Goal: Task Accomplishment & Management: Manage account settings

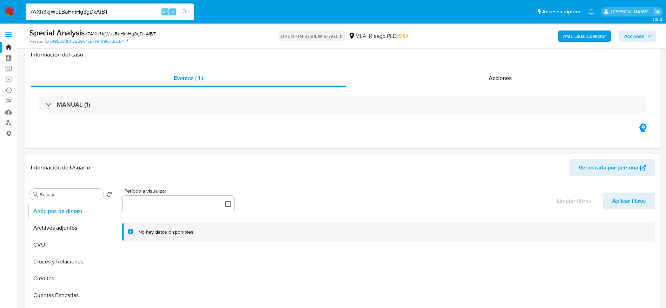
select select "10"
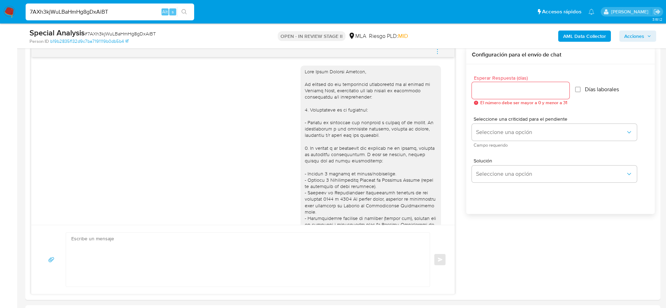
click at [100, 9] on input "7AXh3kjWuLBaHmHg8gDxAiBT" at bounding box center [110, 11] width 168 height 9
paste input "GNC8aR77bTD22K68GXU1N5ZO"
type input "GNC8aR77bTD22K68GXU1N5ZO"
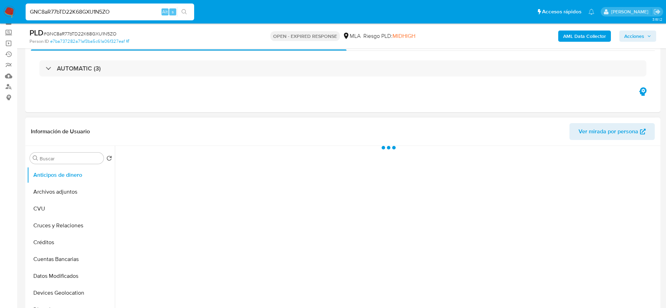
scroll to position [53, 0]
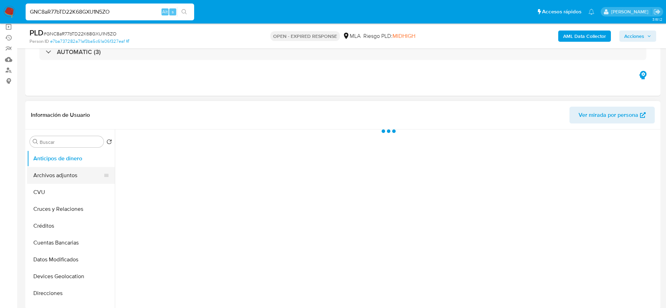
click at [52, 174] on button "Archivos adjuntos" at bounding box center [68, 175] width 82 height 17
select select "10"
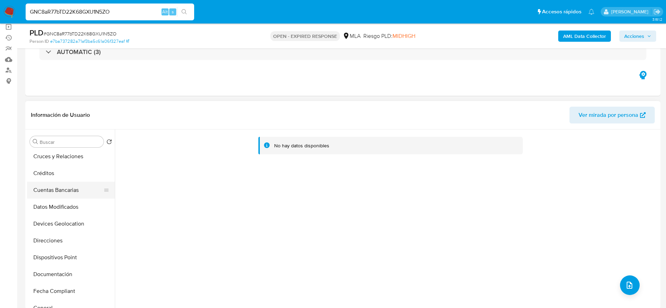
scroll to position [105, 0]
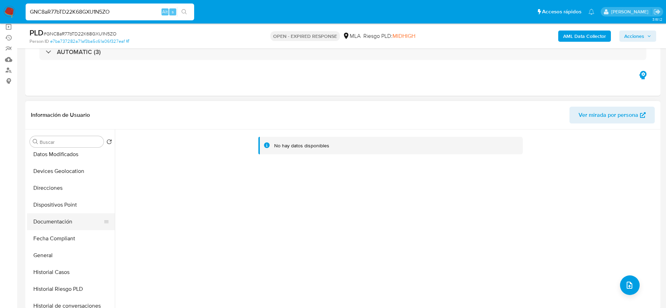
click at [54, 229] on button "Documentación" at bounding box center [68, 221] width 82 height 17
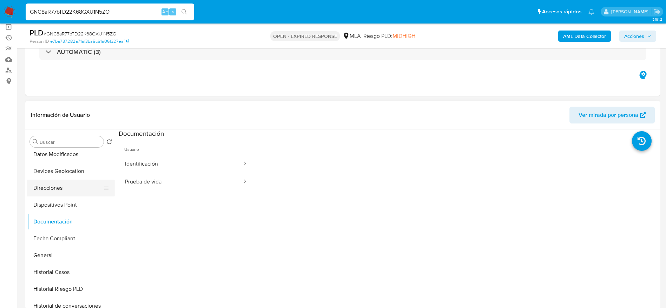
click at [42, 186] on button "Direcciones" at bounding box center [68, 188] width 82 height 17
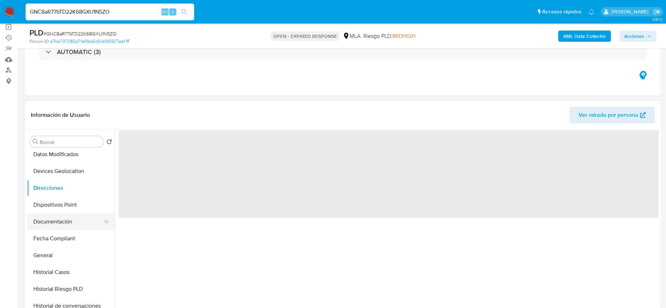
click at [54, 218] on button "Documentación" at bounding box center [68, 221] width 82 height 17
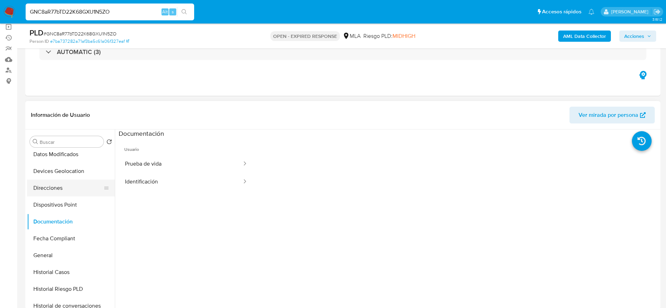
scroll to position [0, 0]
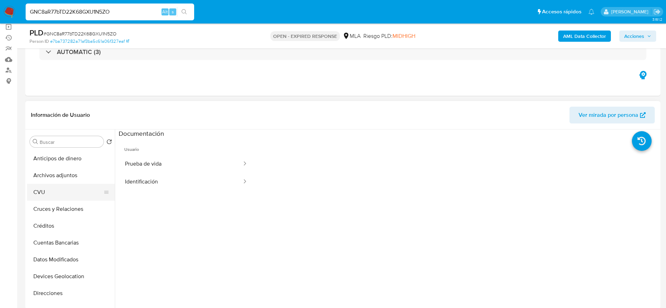
click at [57, 190] on button "CVU" at bounding box center [68, 192] width 82 height 17
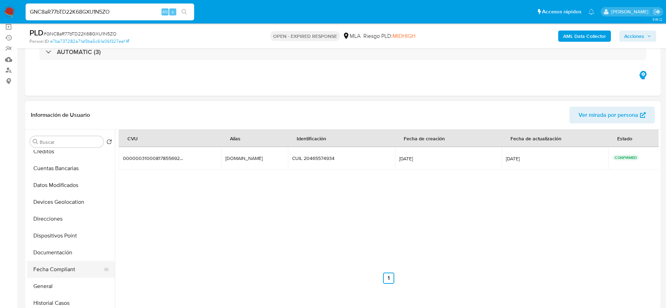
scroll to position [105, 0]
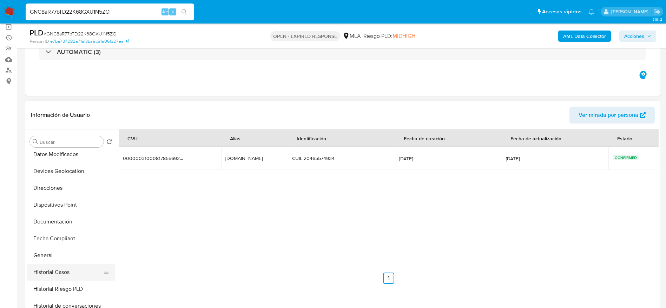
click at [72, 264] on button "Historial Casos" at bounding box center [68, 272] width 82 height 17
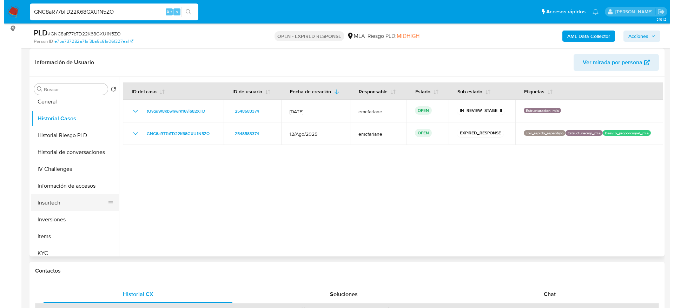
scroll to position [211, 0]
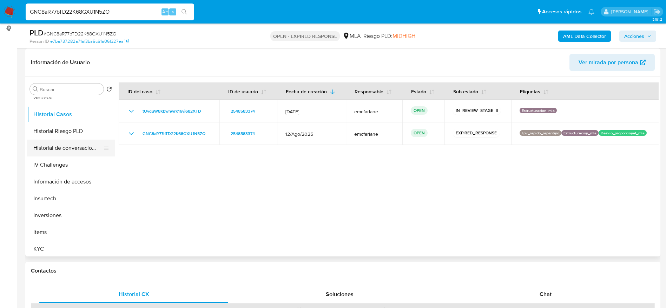
click at [60, 156] on ul "Anticipos de dinero Archivos adjuntos CVU Cruces y Relaciones Créditos Cuentas …" at bounding box center [71, 177] width 88 height 158
click at [53, 148] on button "Historial de conversaciones" at bounding box center [68, 148] width 82 height 17
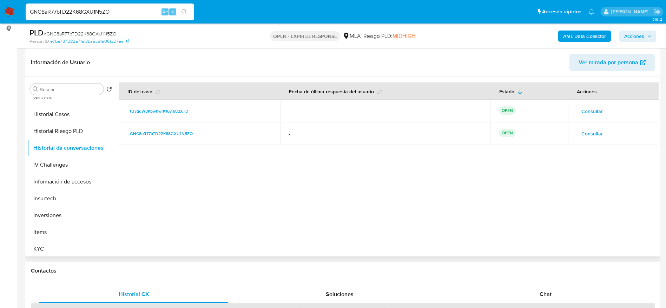
click at [582, 138] on span "Consultar" at bounding box center [591, 134] width 21 height 10
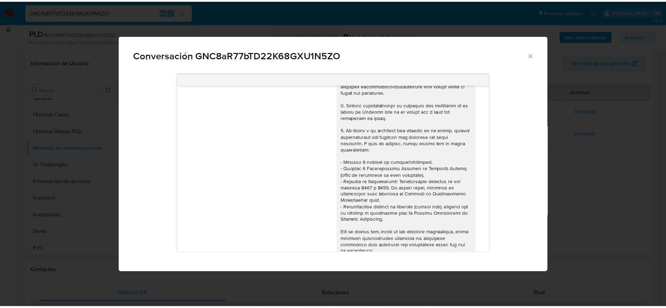
scroll to position [0, 0]
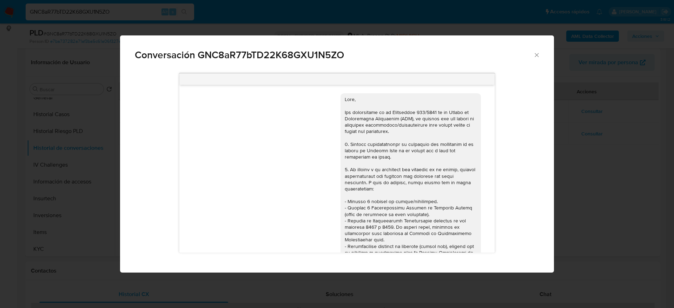
click at [535, 56] on icon "Cerrar" at bounding box center [536, 55] width 7 height 7
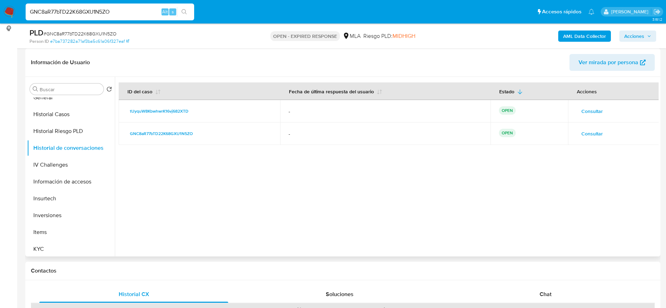
click at [585, 112] on span "Consultar" at bounding box center [591, 111] width 21 height 10
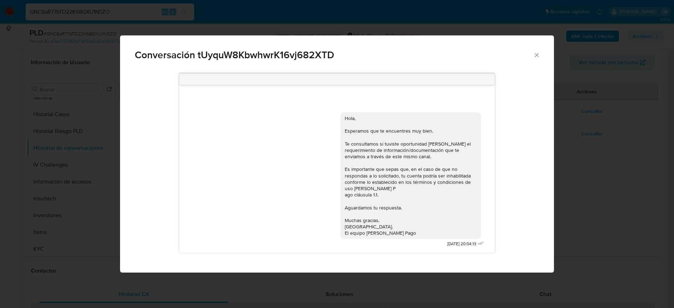
click at [538, 56] on icon "Cerrar" at bounding box center [536, 55] width 7 height 7
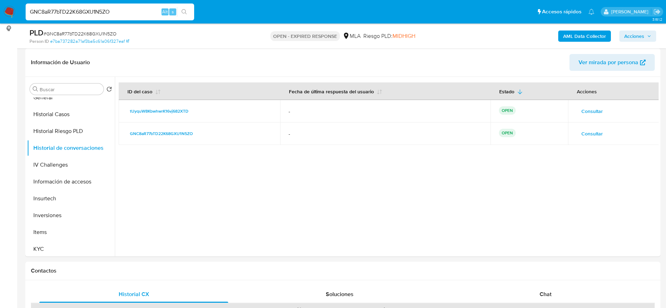
click at [96, 28] on div "PLD # GNC8aR77bTD22K68GXU1N5ZO" at bounding box center [132, 33] width 206 height 11
click at [95, 29] on div "PLD # GNC8aR77bTD22K68GXU1N5ZO" at bounding box center [132, 33] width 206 height 11
copy span "GNC8aR77bTD22K68GXU1N5ZO"
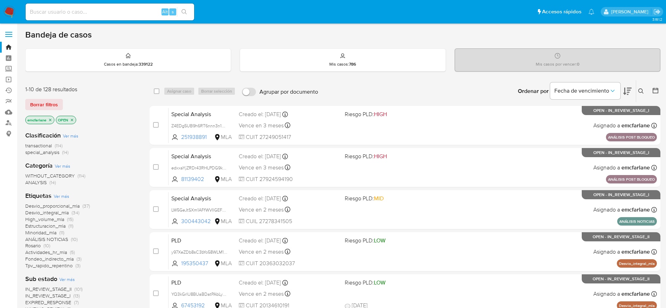
click at [51, 104] on span "Borrar filtros" at bounding box center [44, 105] width 28 height 10
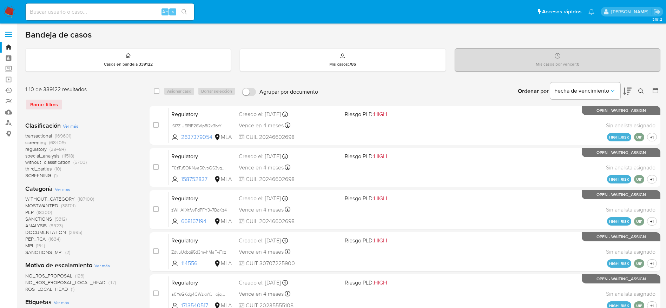
click at [637, 87] on button at bounding box center [642, 91] width 12 height 8
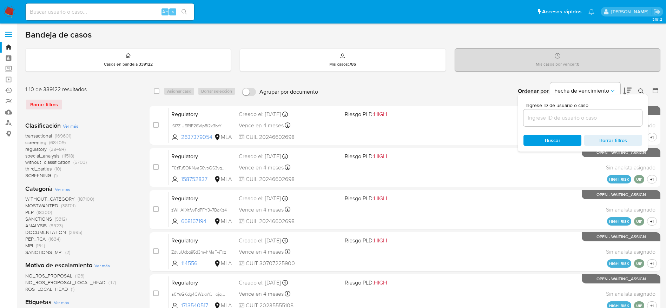
click at [550, 119] on input at bounding box center [582, 117] width 119 height 9
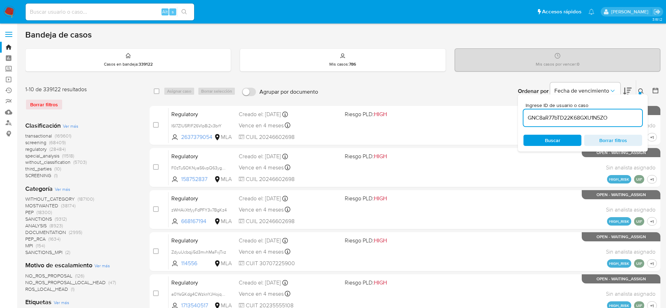
type input "GNC8aR77bTD22K68GXU1N5ZO"
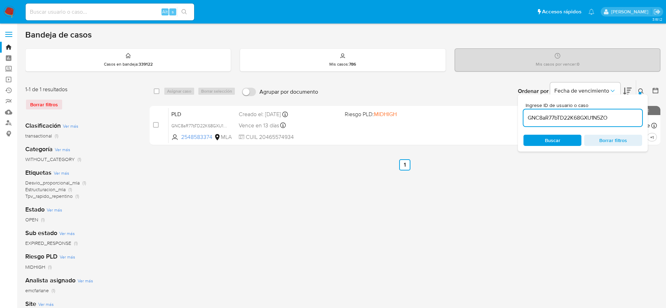
click at [154, 92] on input "checkbox" at bounding box center [157, 91] width 6 height 6
checkbox input "true"
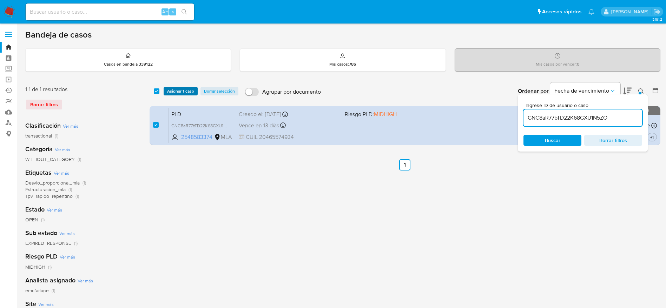
click at [186, 93] on span "Asignar 1 caso" at bounding box center [180, 91] width 27 height 7
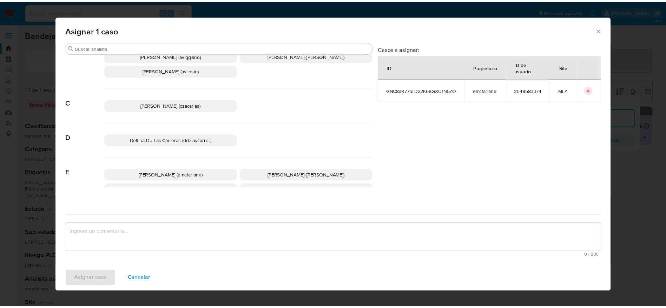
scroll to position [53, 0]
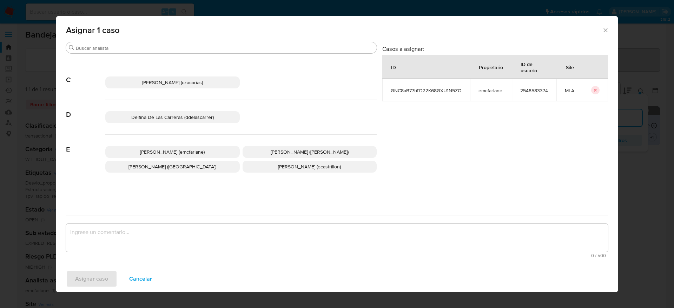
click at [207, 153] on p "Elaine Mc Farlane (emcfarlane)" at bounding box center [172, 152] width 134 height 12
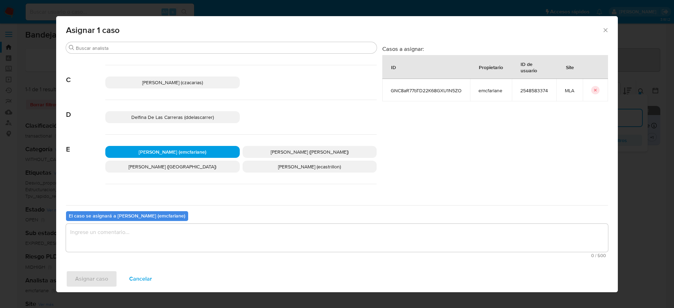
drag, startPoint x: 119, startPoint y: 233, endPoint x: 118, endPoint y: 237, distance: 3.6
click at [119, 234] on textarea "assign-modal" at bounding box center [337, 238] width 542 height 28
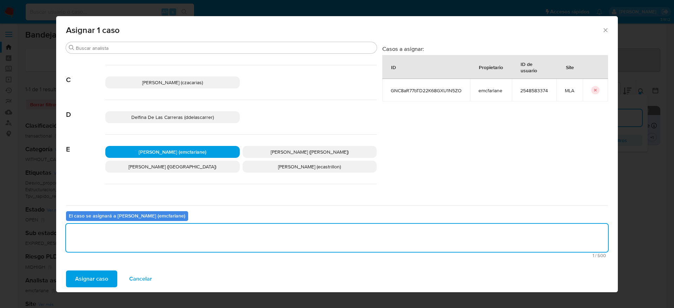
click at [98, 276] on span "Asignar caso" at bounding box center [91, 278] width 33 height 15
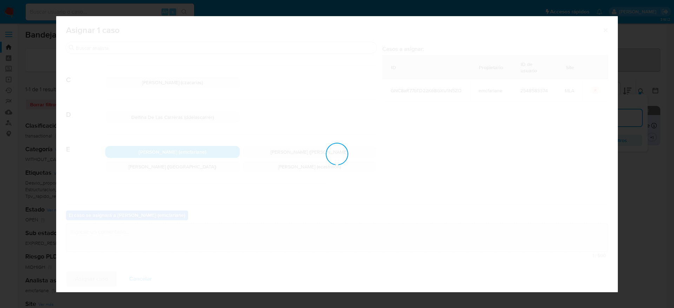
checkbox input "false"
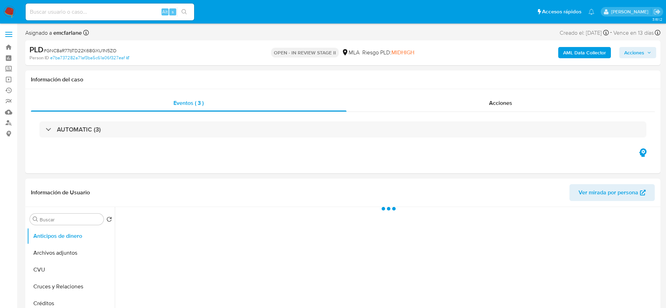
click at [633, 50] on span "Acciones" at bounding box center [634, 52] width 20 height 11
select select "10"
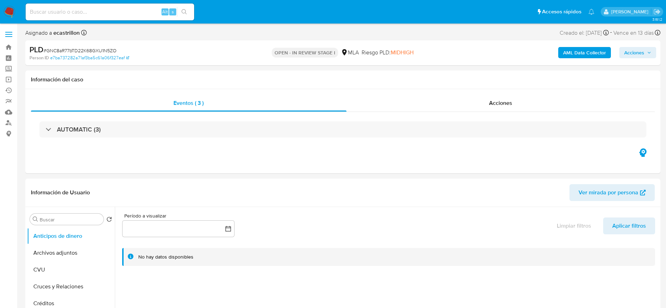
click at [89, 49] on span "# GNC8aR77bTD22K68GXU1N5ZO" at bounding box center [80, 50] width 73 height 7
click at [89, 48] on span "# GNC8aR77bTD22K68GXU1N5ZO" at bounding box center [80, 50] width 73 height 7
copy span "GNC8aR77bTD22K68GXU1N5ZO"
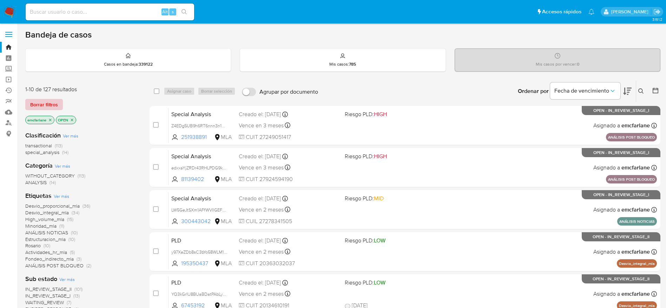
click at [55, 100] on span "Borrar filtros" at bounding box center [44, 105] width 28 height 10
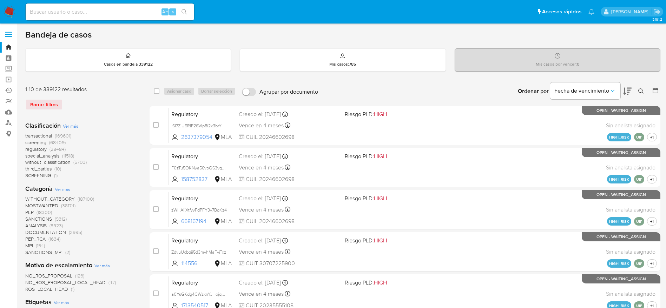
click at [644, 89] on button at bounding box center [642, 91] width 12 height 8
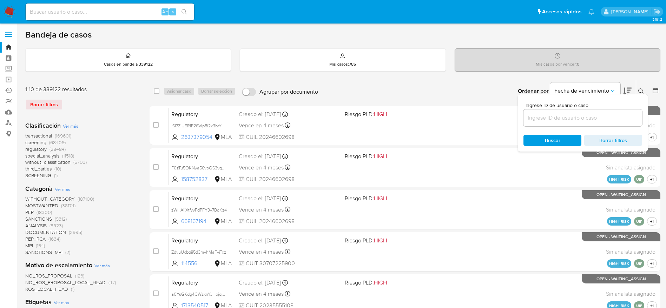
click at [535, 120] on input at bounding box center [582, 117] width 119 height 9
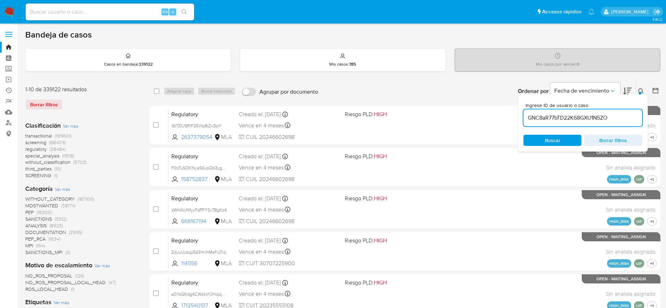
type input "GNC8aR77bTD22K68GXU1N5ZO"
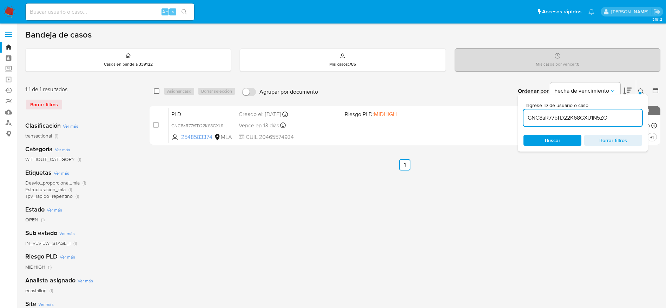
click at [155, 91] on input "checkbox" at bounding box center [157, 91] width 6 height 6
checkbox input "true"
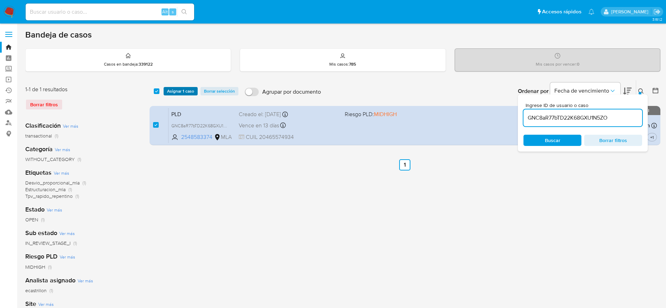
click at [175, 93] on span "Asignar 1 caso" at bounding box center [180, 91] width 27 height 7
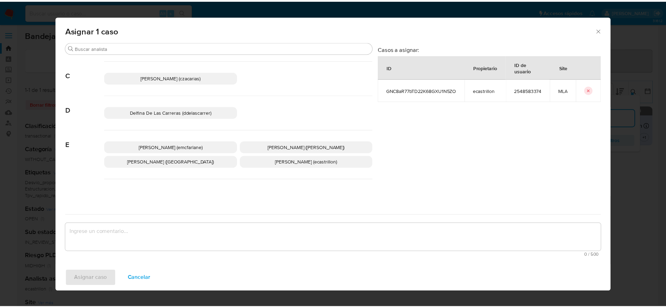
scroll to position [105, 0]
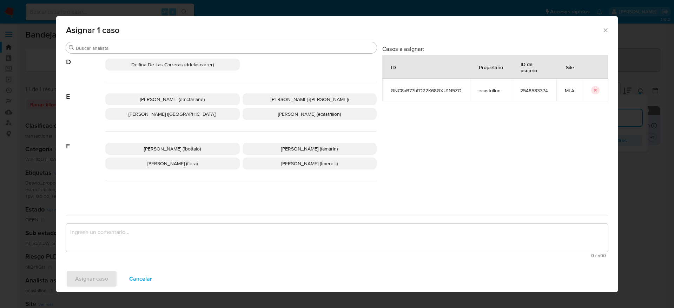
click at [185, 106] on div "Elaine Mc Farlane (emcfarlane) Eliana Guerrero (eliguerrero) Emmanuel Hernan Vi…" at bounding box center [240, 106] width 271 height 49
click at [182, 101] on span "Elaine Mc Farlane (emcfarlane)" at bounding box center [172, 99] width 65 height 7
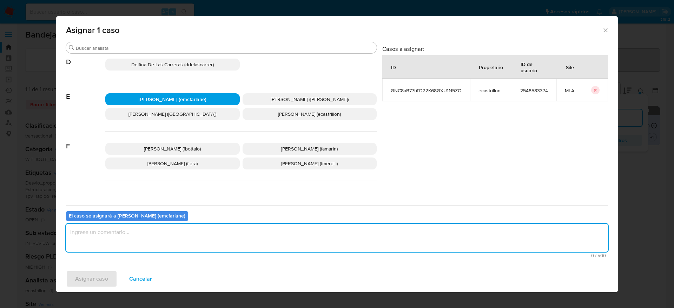
click at [160, 226] on textarea "assign-modal" at bounding box center [337, 238] width 542 height 28
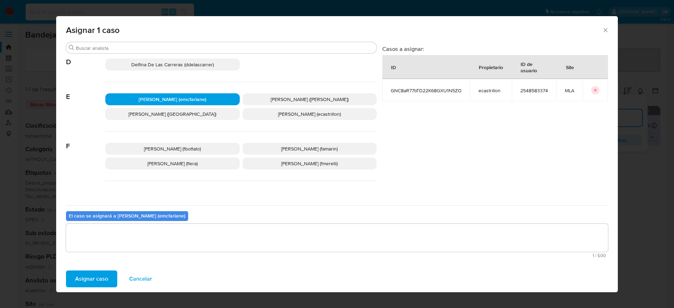
click at [75, 280] on span "Asignar caso" at bounding box center [91, 278] width 33 height 15
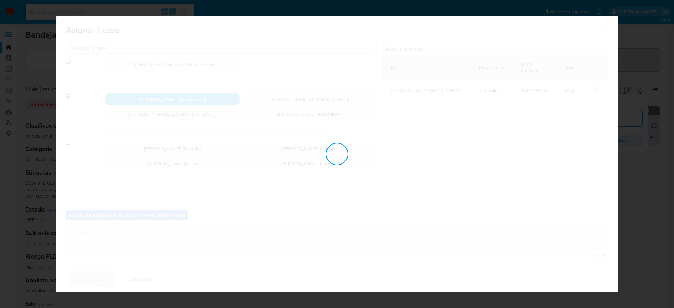
checkbox input "false"
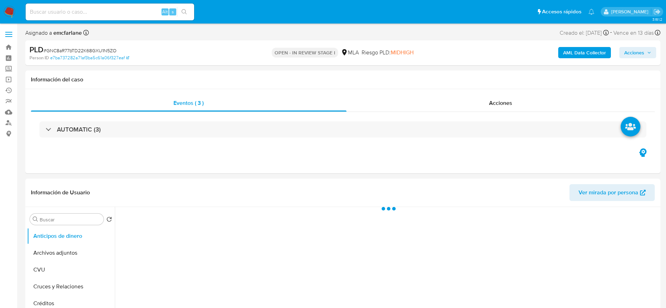
select select "10"
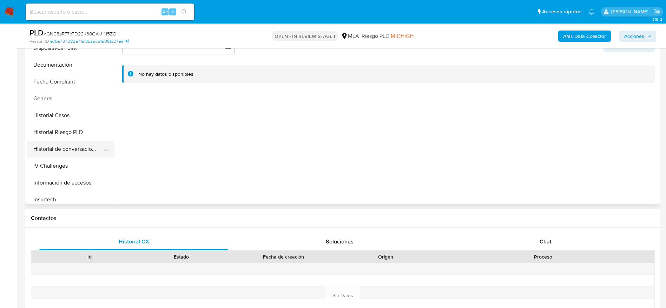
scroll to position [158, 0]
click at [60, 115] on button "Historial Casos" at bounding box center [68, 114] width 82 height 17
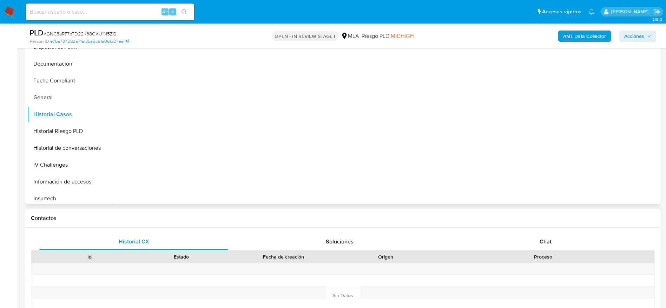
scroll to position [53, 0]
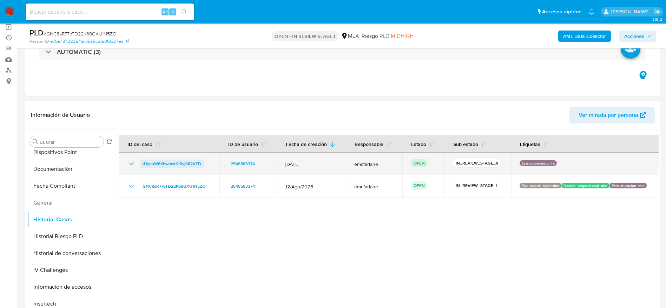
click at [174, 166] on span "tUyquW8KbwhwrK16vj682XTD" at bounding box center [171, 164] width 59 height 8
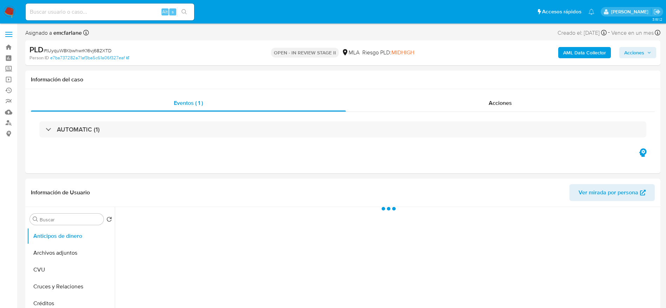
select select "10"
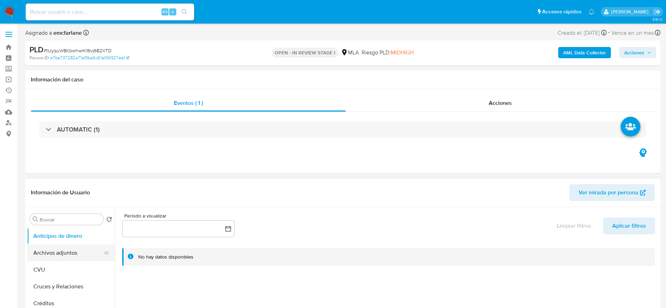
click at [68, 251] on button "Archivos adjuntos" at bounding box center [68, 253] width 82 height 17
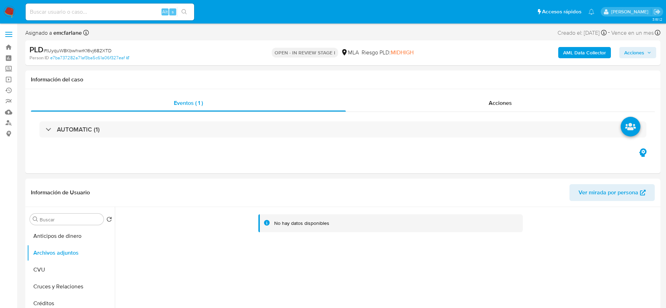
click at [100, 15] on input at bounding box center [110, 11] width 168 height 9
paste input "IFN7vKkqE6DjGr8kKo3AhkjL"
type input "IFN7vKkqE6DjGr8kKo3AhkjL"
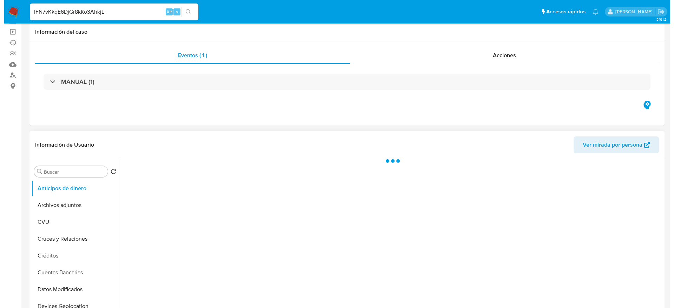
scroll to position [53, 0]
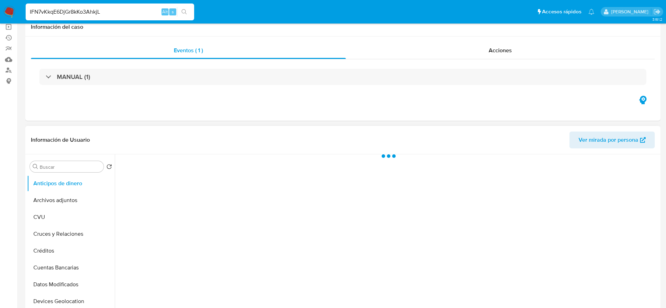
select select "10"
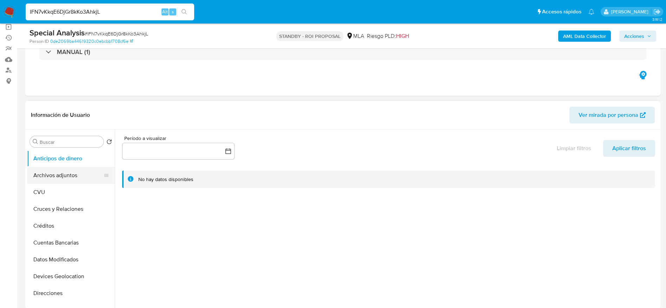
click at [63, 168] on button "Archivos adjuntos" at bounding box center [68, 175] width 82 height 17
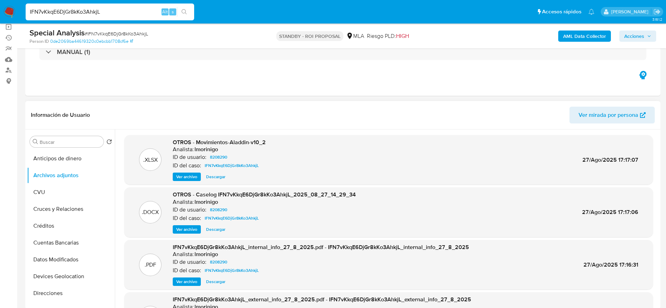
click at [188, 228] on span "Ver archivo" at bounding box center [186, 229] width 21 height 7
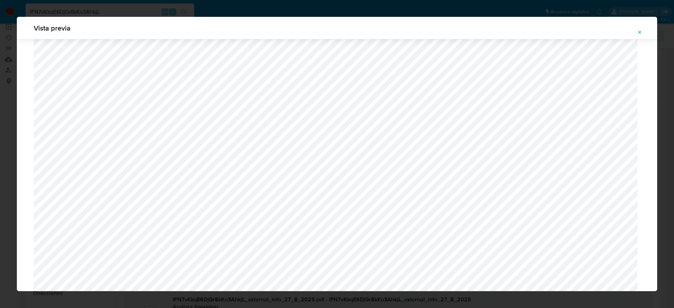
scroll to position [498, 0]
click at [641, 29] on icon "Attachment preview" at bounding box center [640, 32] width 6 height 6
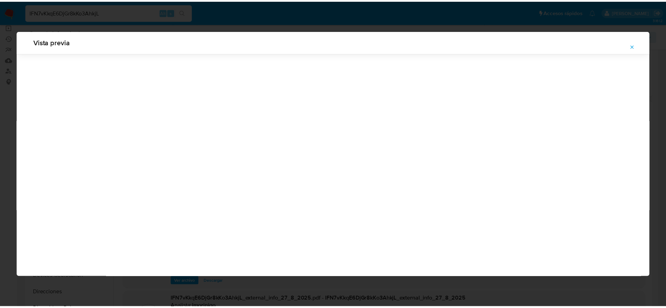
scroll to position [0, 0]
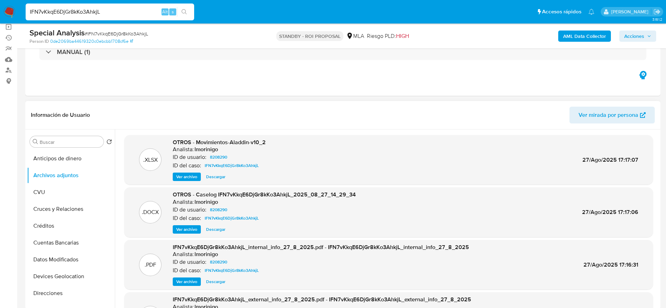
click at [122, 9] on input "IFN7vKkqE6DjGr8kKo3AhkjL" at bounding box center [110, 11] width 168 height 9
paste input "bF2b2WT1PpU4SUJOdtseewir"
type input "bF2b2WT1PpU4SUJOdtseewir"
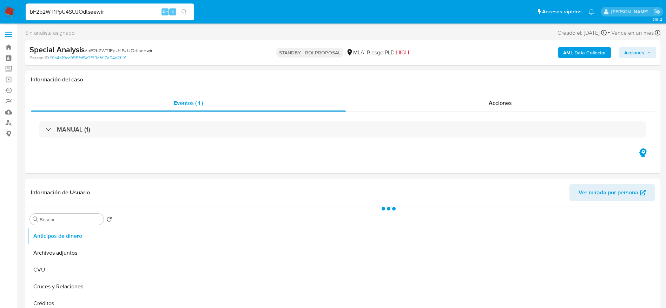
select select "10"
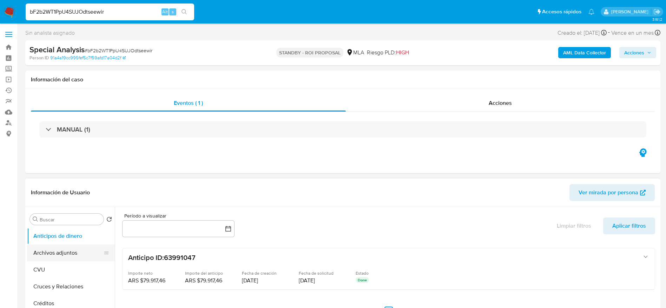
click at [51, 252] on button "Archivos adjuntos" at bounding box center [68, 253] width 82 height 17
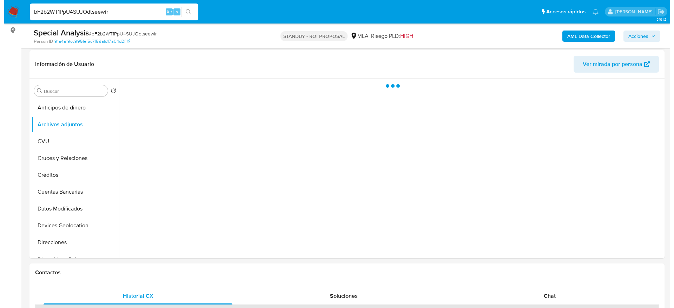
scroll to position [105, 0]
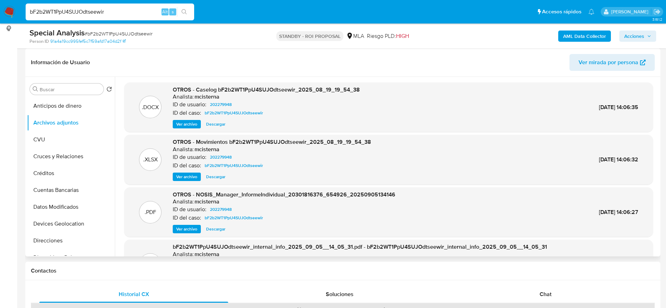
click at [180, 124] on span "Ver archivo" at bounding box center [186, 124] width 21 height 7
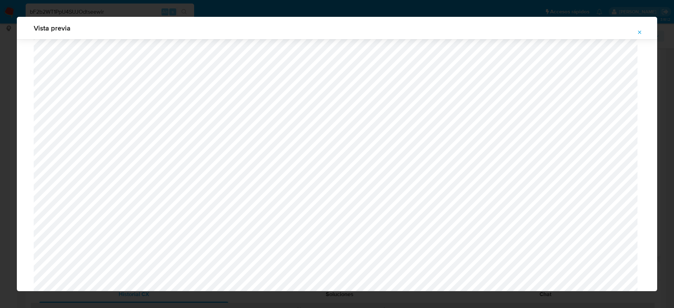
scroll to position [565, 0]
click at [641, 31] on icon "Attachment preview" at bounding box center [639, 32] width 3 height 3
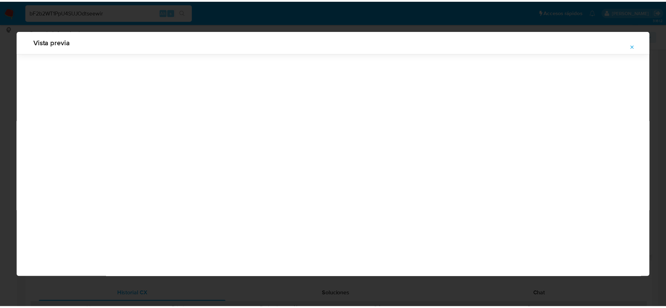
scroll to position [0, 0]
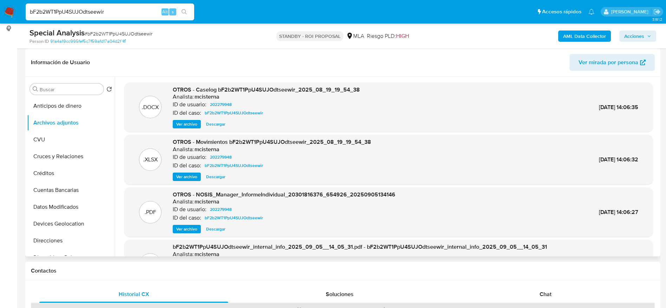
click at [124, 6] on div "bF2b2WT1PpU4SUJOdtseewir Alt s" at bounding box center [110, 12] width 168 height 17
click at [123, 12] on input "bF2b2WT1PpU4SUJOdtseewir" at bounding box center [110, 11] width 168 height 9
paste input "sina3NvO8uU1QUHB9AhozanV"
type input "sina3NvO8uU1QUHB9AhozanV"
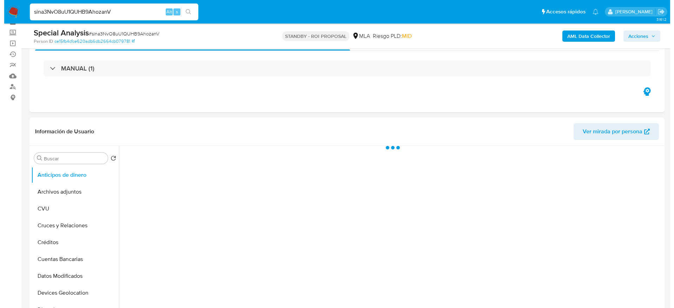
scroll to position [53, 0]
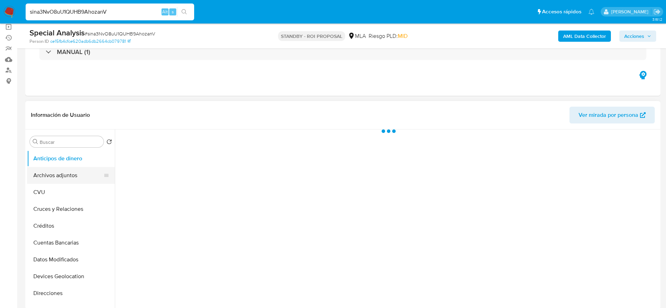
select select "10"
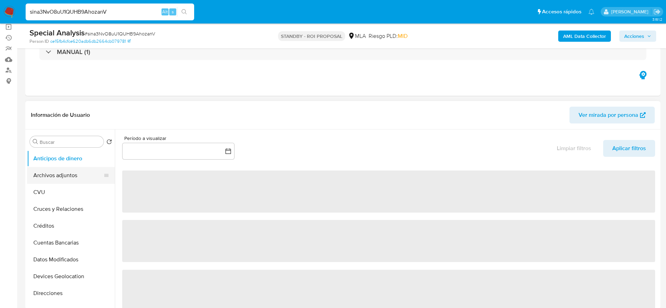
click at [57, 181] on button "Archivos adjuntos" at bounding box center [68, 175] width 82 height 17
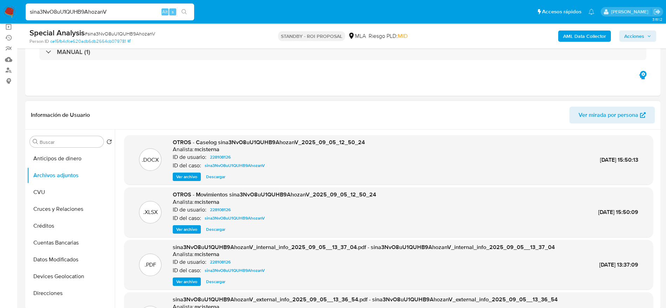
click at [176, 174] on button "Ver archivo" at bounding box center [187, 177] width 28 height 8
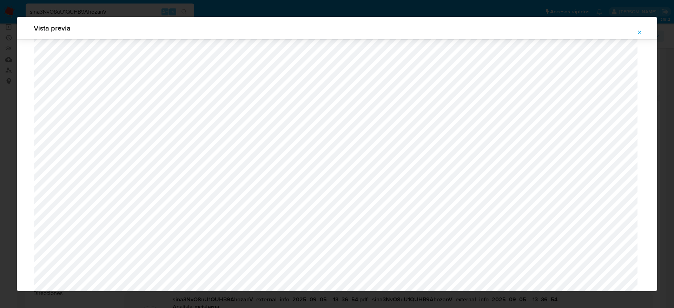
scroll to position [565, 0]
click at [637, 32] on icon "Attachment preview" at bounding box center [640, 32] width 6 height 6
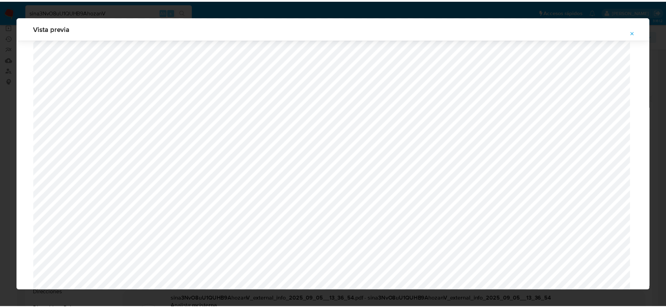
scroll to position [0, 0]
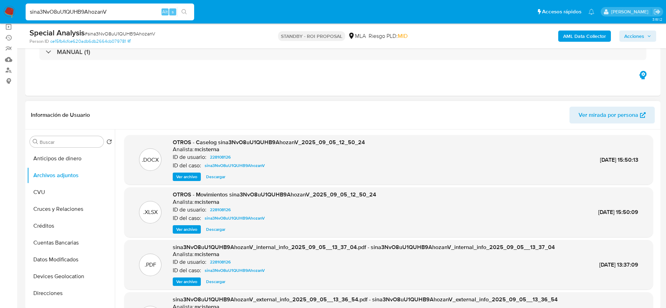
click at [132, 11] on input "sina3NvO8uU1QUHB9AhozanV" at bounding box center [110, 11] width 168 height 9
paste input "M3YyZrZda0qkyUohGmMs2v74"
type input "M3YyZrZda0qkyUohGmMs2v74"
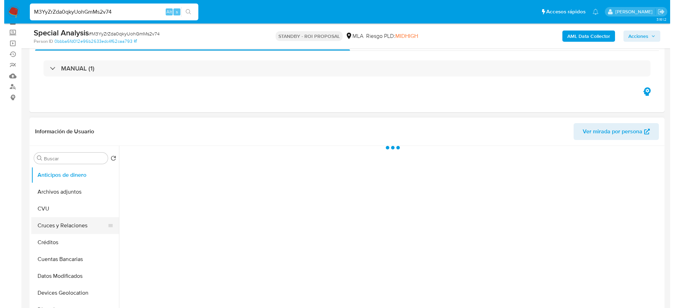
scroll to position [53, 0]
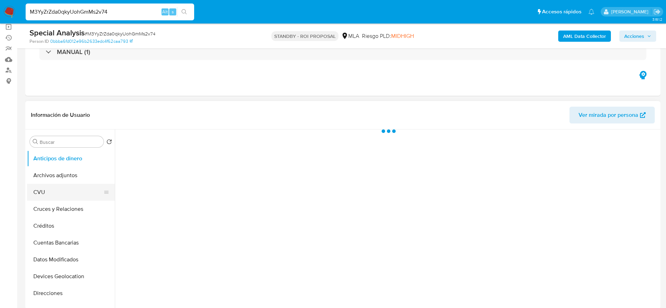
select select "10"
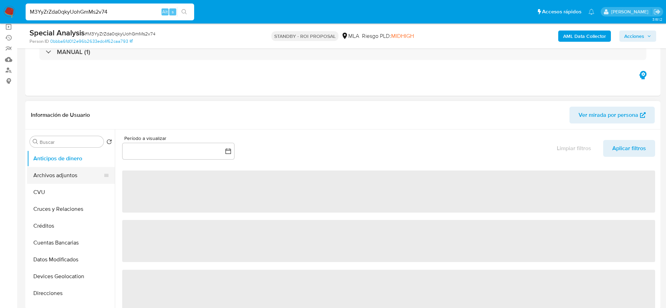
click at [50, 175] on button "Archivos adjuntos" at bounding box center [68, 175] width 82 height 17
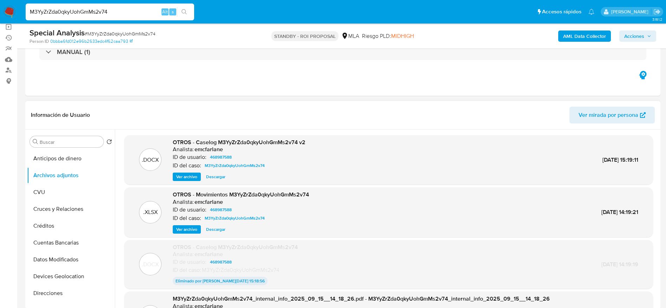
click at [187, 176] on span "Ver archivo" at bounding box center [186, 176] width 21 height 7
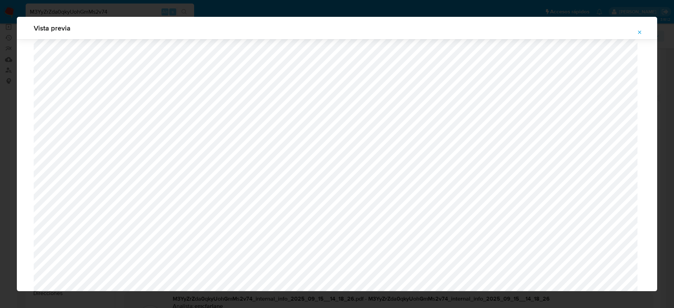
scroll to position [618, 0]
click at [641, 31] on icon "Attachment preview" at bounding box center [639, 32] width 3 height 3
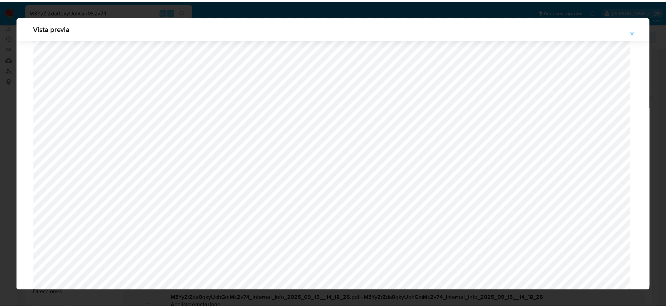
scroll to position [0, 0]
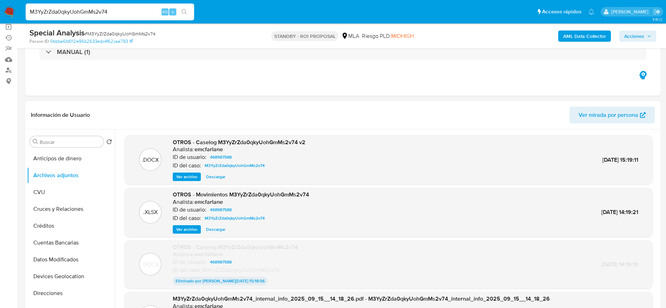
click at [10, 4] on nav "Pausado Ver notificaciones M3YyZrZda0qkyUohGmMs2v74 Alt s Accesos rápidos Presi…" at bounding box center [333, 12] width 666 height 24
click at [7, 11] on img at bounding box center [10, 12] width 12 height 12
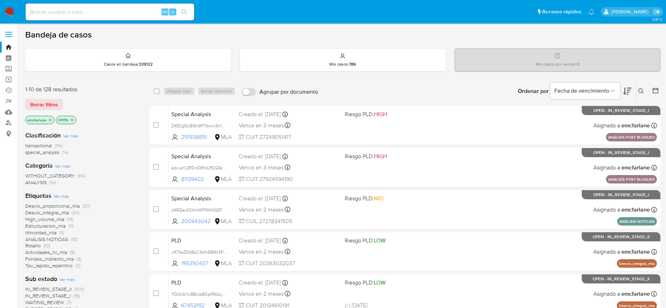
click at [82, 12] on input at bounding box center [110, 11] width 168 height 9
paste input "3s0BidbXyOTAsSyLJ2gXFUTu"
type input "3s0BidbXyOTAsSyLJ2gXFUTu"
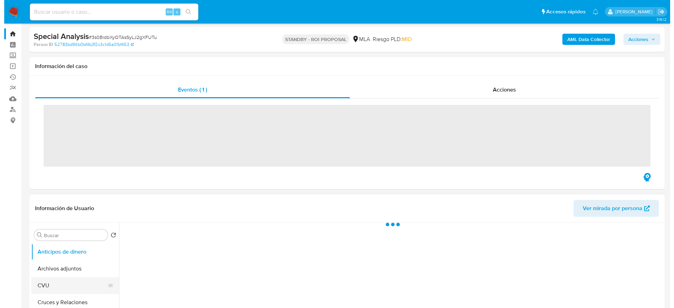
scroll to position [53, 0]
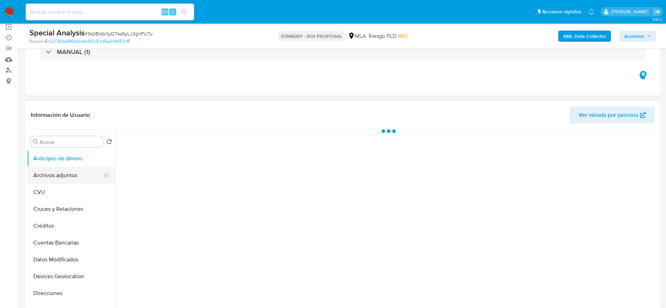
click at [54, 175] on button "Archivos adjuntos" at bounding box center [68, 175] width 82 height 17
select select "10"
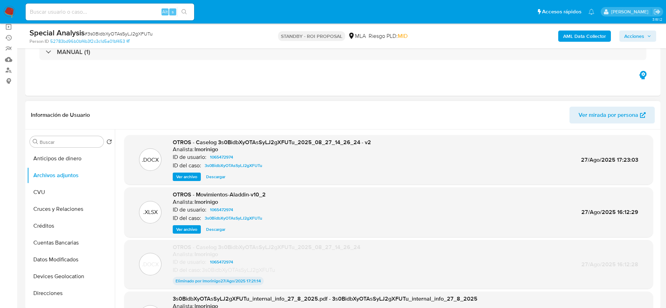
click at [182, 176] on span "Ver archivo" at bounding box center [186, 176] width 21 height 7
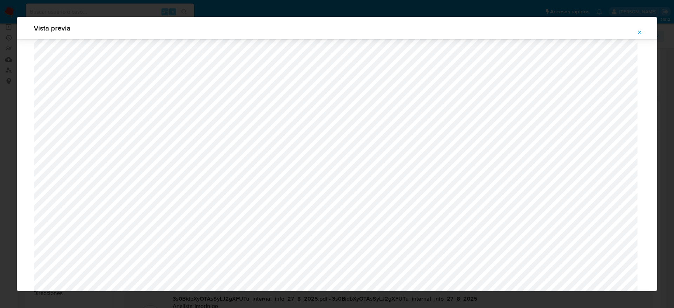
scroll to position [512, 0]
click at [639, 29] on span "Attachment preview" at bounding box center [640, 32] width 6 height 10
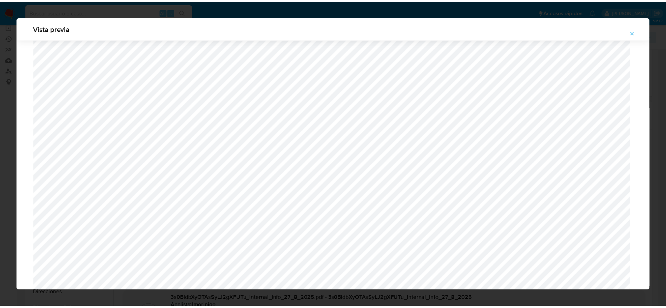
scroll to position [0, 0]
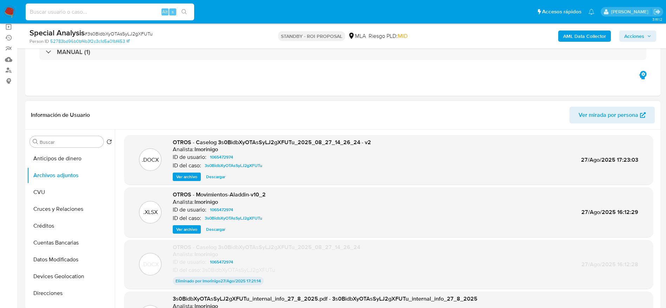
click at [109, 15] on input at bounding box center [110, 11] width 168 height 9
paste input "5flhGaeyEyyeGazVKVAYjMd5"
type input "5flhGaeyEyyeGazVKVAYjMd5"
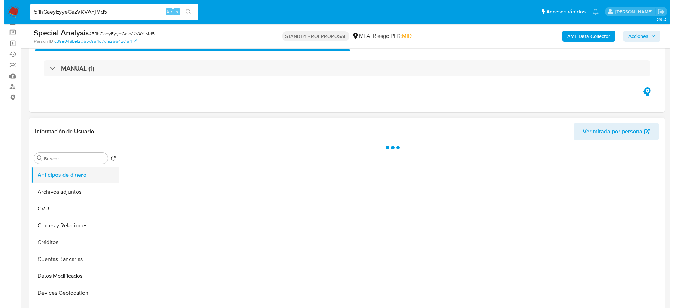
scroll to position [53, 0]
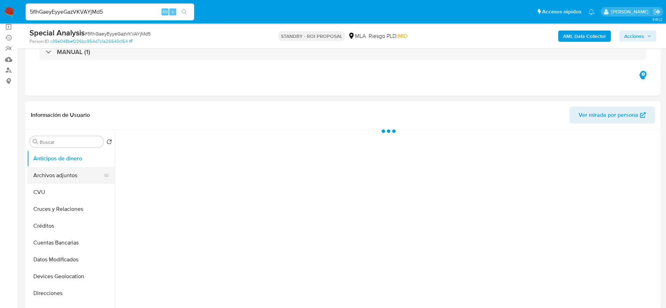
select select "10"
click at [61, 174] on button "Archivos adjuntos" at bounding box center [68, 175] width 82 height 17
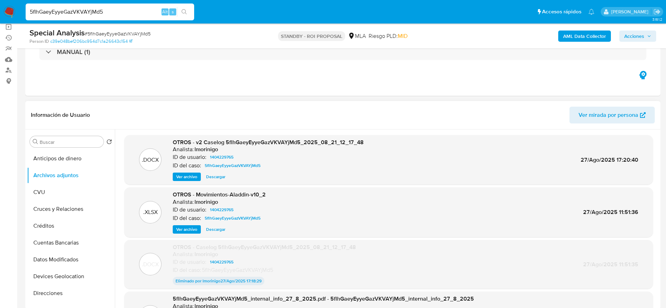
click at [188, 173] on span "Ver archivo" at bounding box center [186, 176] width 21 height 7
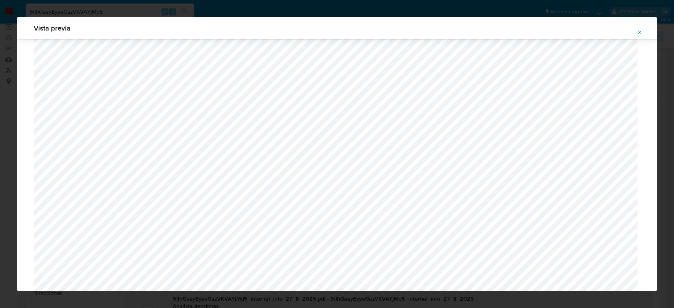
scroll to position [565, 0]
click at [639, 33] on icon "Attachment preview" at bounding box center [640, 32] width 6 height 6
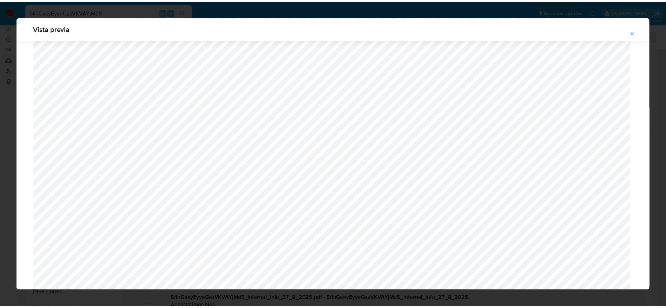
scroll to position [0, 0]
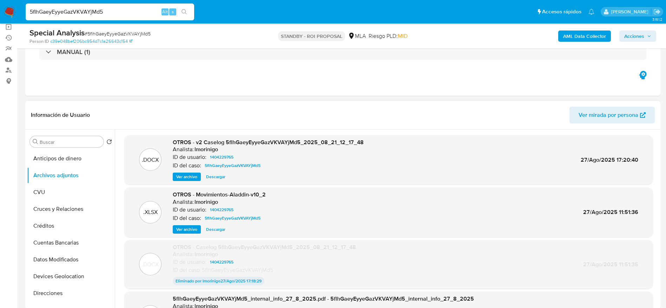
click at [116, 15] on input "5flhGaeyEyyeGazVKVAYjMd5" at bounding box center [110, 11] width 168 height 9
paste input "u913jzhLGLwMP1hGvUyeynkH"
type input "u913jzhLGLwMP1hGvUyeynkH"
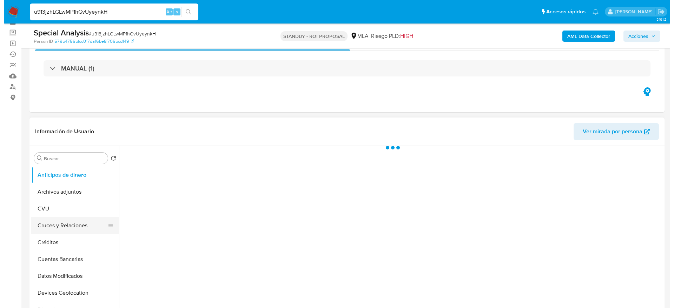
scroll to position [53, 0]
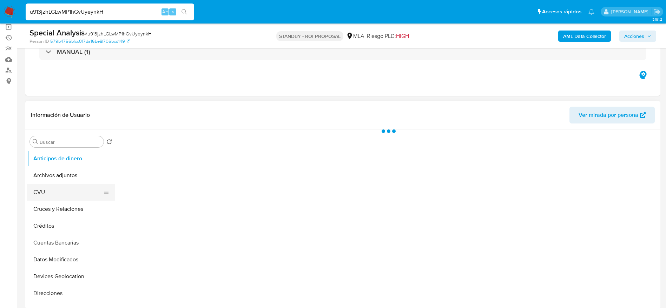
select select "10"
click at [57, 159] on button "Anticipos de dinero" at bounding box center [68, 158] width 82 height 17
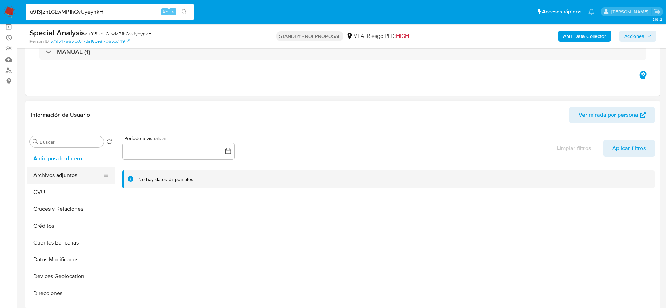
click at [59, 171] on button "Archivos adjuntos" at bounding box center [68, 175] width 82 height 17
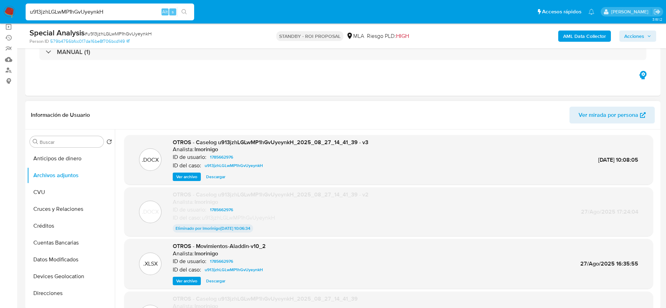
click at [195, 174] on span "Ver archivo" at bounding box center [186, 176] width 21 height 7
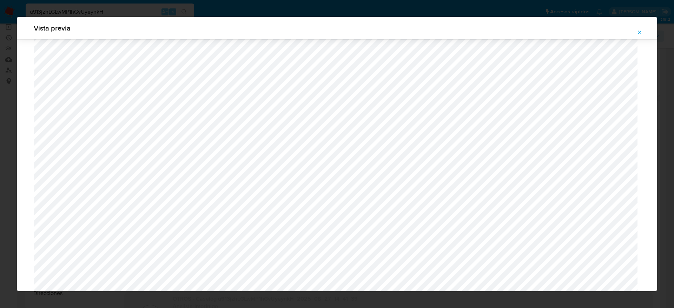
scroll to position [565, 0]
click at [643, 31] on button "Attachment preview" at bounding box center [639, 32] width 15 height 11
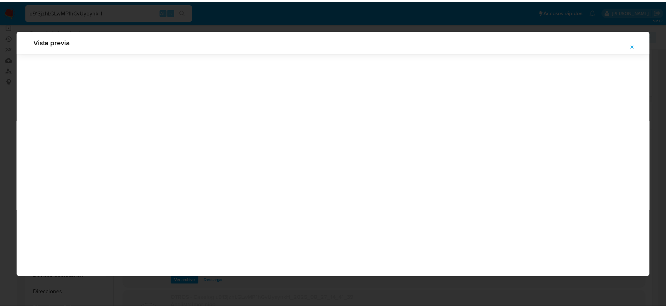
scroll to position [0, 0]
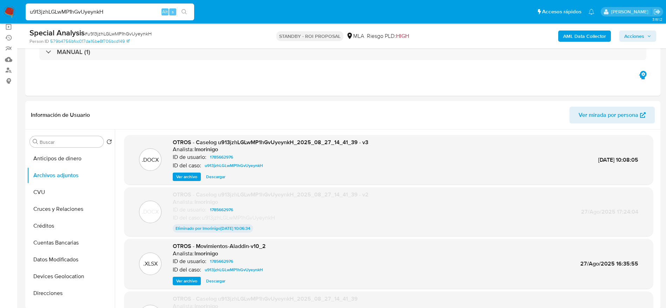
click at [130, 13] on input "u913jzhLGLwMP1hGvUyeynkH" at bounding box center [110, 11] width 168 height 9
paste input "GNC8aR77bTD22K68GXU1N5ZO"
type input "GNC8aR77bTD22K68GXU1N5ZO"
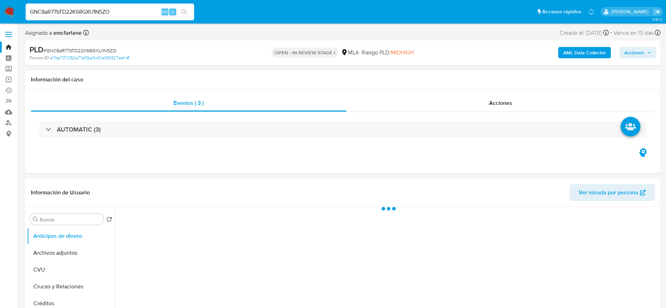
select select "10"
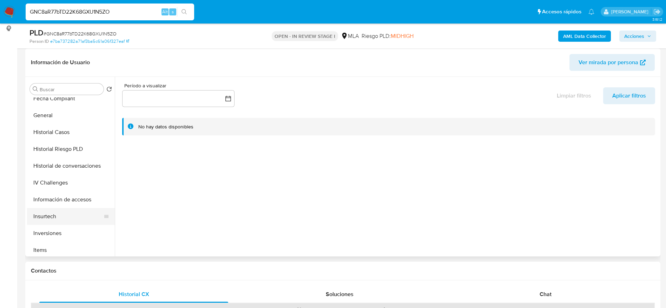
scroll to position [211, 0]
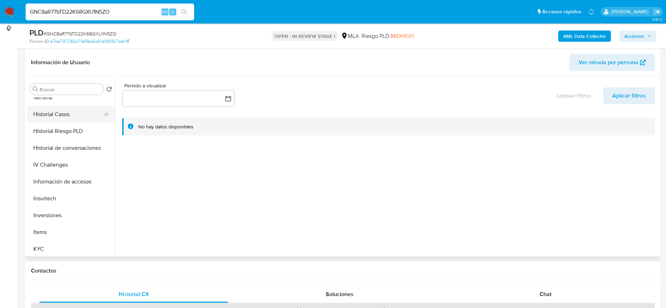
click at [68, 119] on button "Historial Casos" at bounding box center [68, 114] width 82 height 17
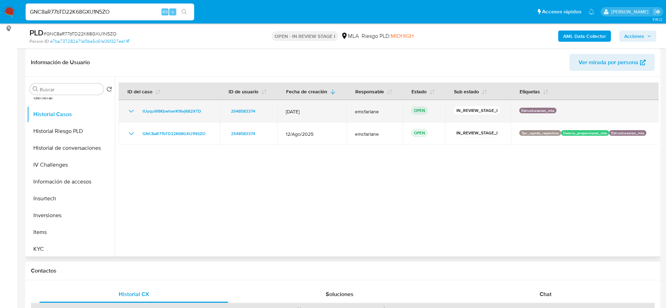
click at [206, 111] on div "tUyquW8KbwhwrK16vj682XTD" at bounding box center [169, 111] width 84 height 8
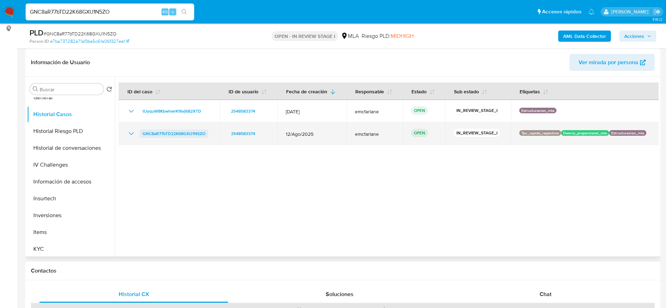
drag, startPoint x: 208, startPoint y: 136, endPoint x: 141, endPoint y: 137, distance: 67.7
click at [142, 139] on td "GNC8aR77bTD22K68GXU1N5ZO" at bounding box center [169, 133] width 101 height 22
click at [141, 137] on link "GNC8aR77bTD22K68GXU1N5ZO" at bounding box center [174, 134] width 68 height 8
drag, startPoint x: 209, startPoint y: 134, endPoint x: 143, endPoint y: 133, distance: 65.6
click at [143, 133] on td "GNC8aR77bTD22K68GXU1N5ZO" at bounding box center [169, 133] width 101 height 22
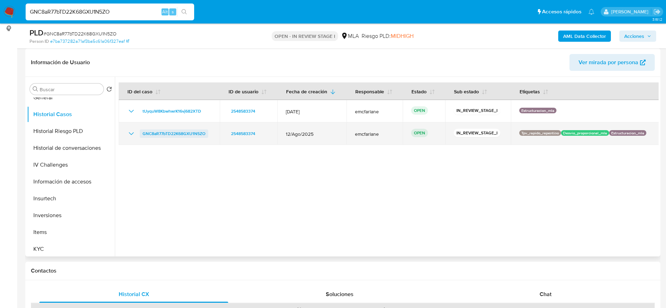
click at [148, 137] on span "GNC8aR77bTD22K68GXU1N5ZO" at bounding box center [173, 134] width 63 height 8
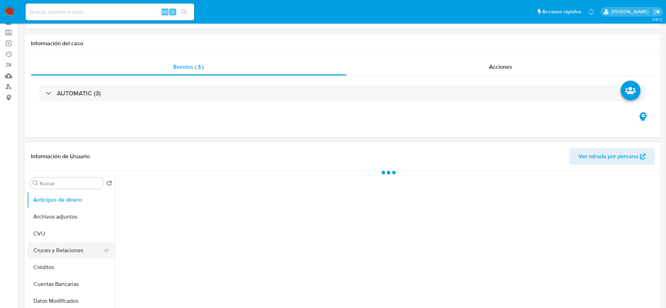
scroll to position [53, 0]
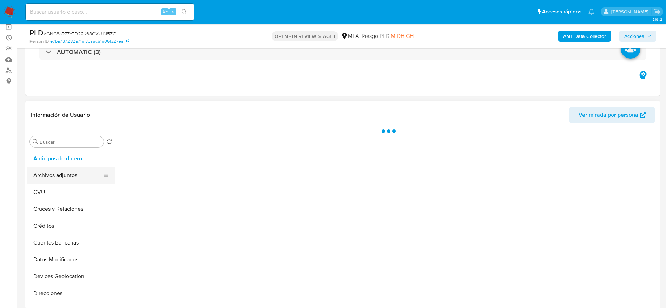
select select "10"
click at [64, 176] on button "Archivos adjuntos" at bounding box center [68, 175] width 82 height 17
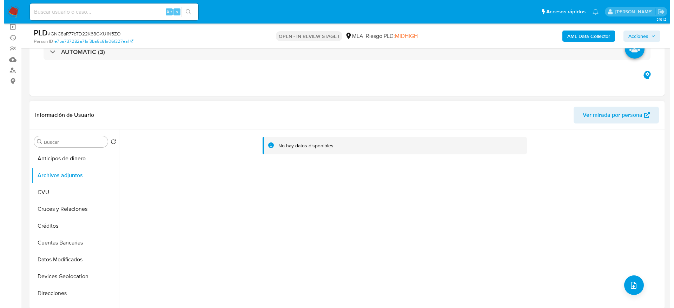
scroll to position [105, 0]
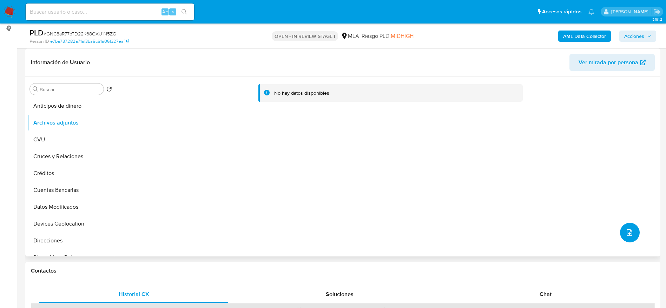
click at [626, 222] on div "No hay datos disponibles" at bounding box center [387, 167] width 544 height 180
click at [626, 231] on icon "upload-file" at bounding box center [629, 232] width 8 height 8
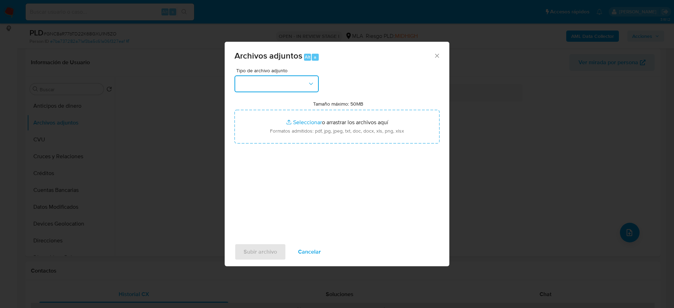
click at [300, 86] on button "button" at bounding box center [276, 83] width 84 height 17
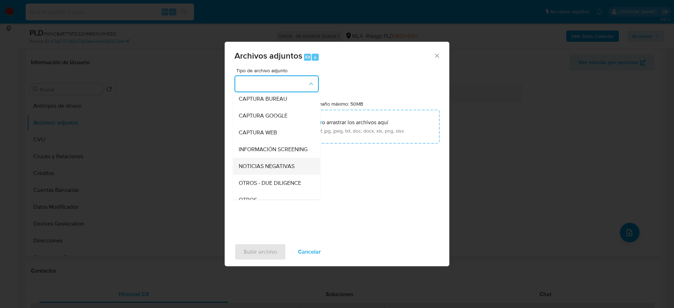
scroll to position [53, 0]
click at [255, 188] on span "OTROS" at bounding box center [248, 184] width 18 height 7
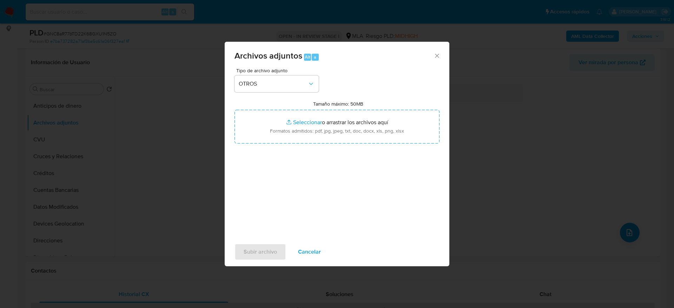
click at [308, 251] on span "Cancelar" at bounding box center [309, 251] width 23 height 15
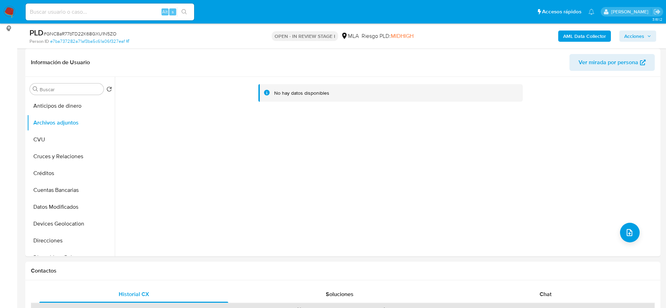
click at [596, 38] on b "AML Data Collector" at bounding box center [584, 36] width 43 height 11
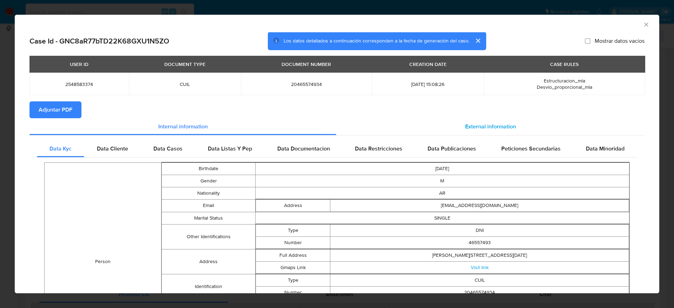
click at [499, 126] on span "External information" at bounding box center [490, 126] width 51 height 8
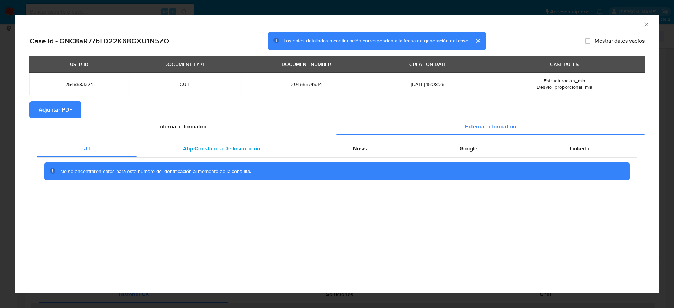
click at [243, 147] on span "Afip Constancia De Inscripción" at bounding box center [221, 149] width 77 height 8
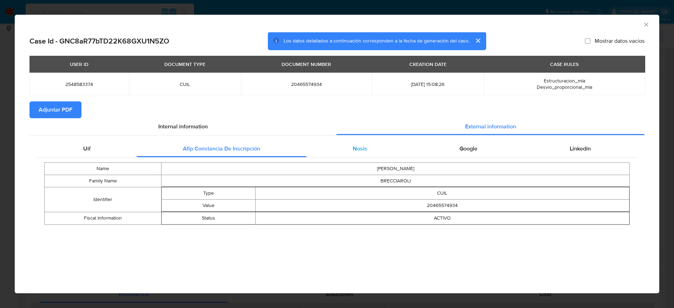
click at [361, 149] on span "Nosis" at bounding box center [360, 149] width 14 height 8
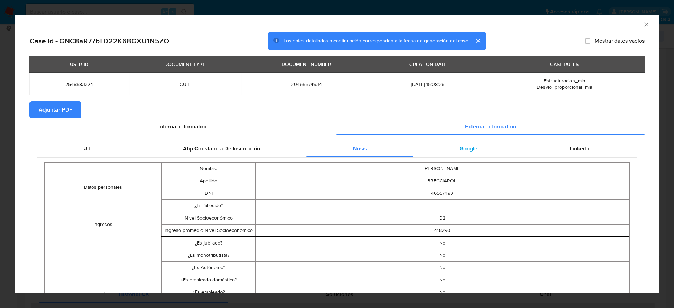
click at [442, 153] on div "Google" at bounding box center [468, 148] width 110 height 17
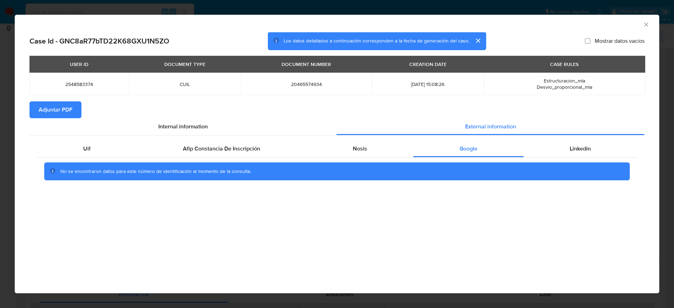
click at [583, 158] on div "No se encontraron datos para este número de identificación al momento de la con…" at bounding box center [337, 172] width 600 height 28
click at [583, 153] on div "Linkedin" at bounding box center [580, 148] width 113 height 17
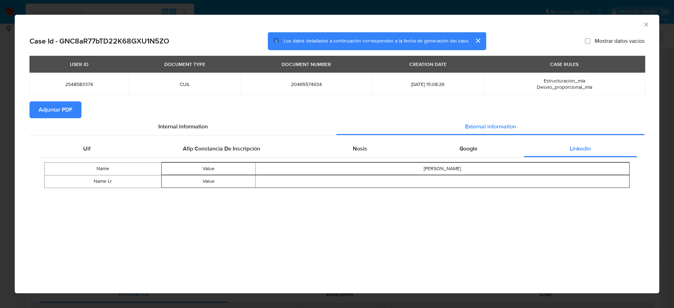
click at [72, 114] on button "Adjuntar PDF" at bounding box center [55, 109] width 52 height 17
click at [648, 22] on icon "Cerrar ventana" at bounding box center [646, 24] width 7 height 7
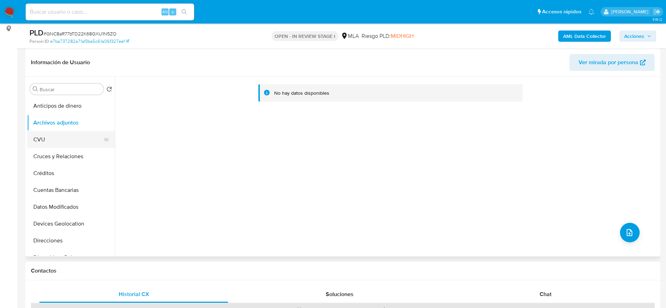
click at [67, 141] on button "CVU" at bounding box center [68, 139] width 82 height 17
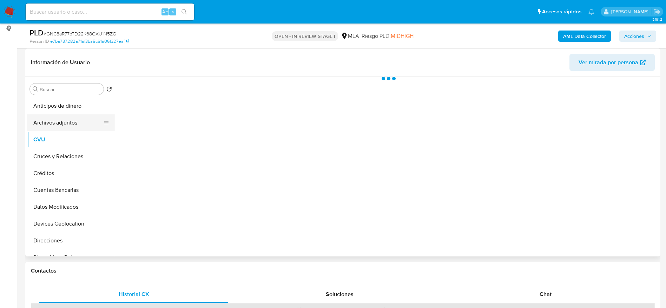
click at [70, 123] on button "Archivos adjuntos" at bounding box center [68, 122] width 82 height 17
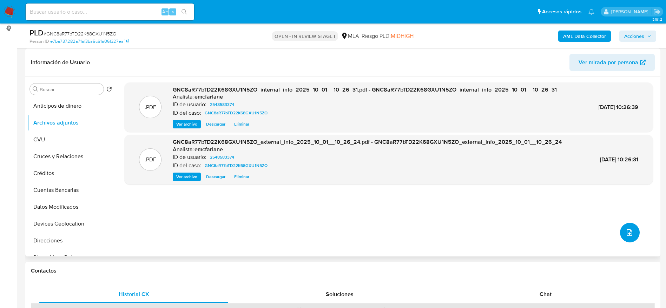
click at [625, 231] on icon "upload-file" at bounding box center [629, 232] width 8 height 8
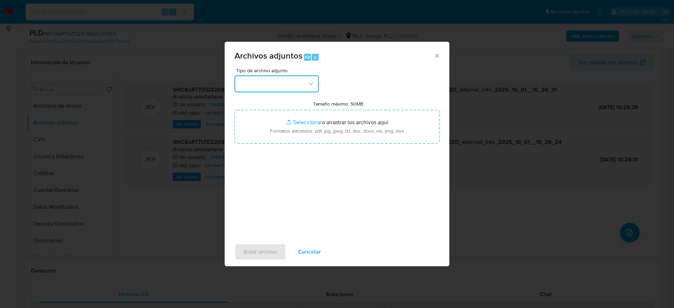
click at [264, 82] on button "button" at bounding box center [276, 83] width 84 height 17
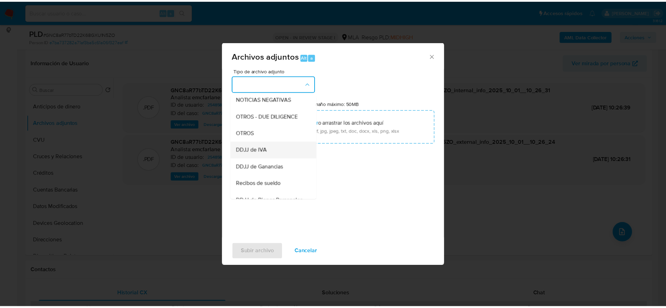
scroll to position [105, 0]
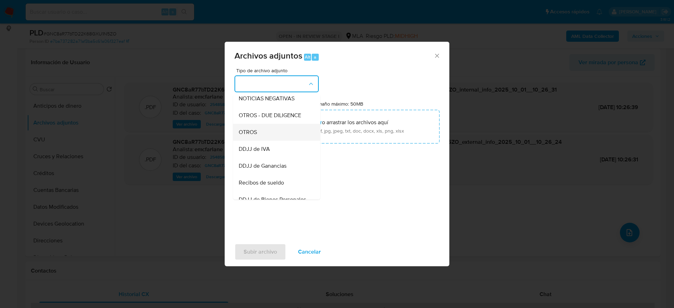
click at [250, 141] on div "OTROS" at bounding box center [275, 132] width 72 height 17
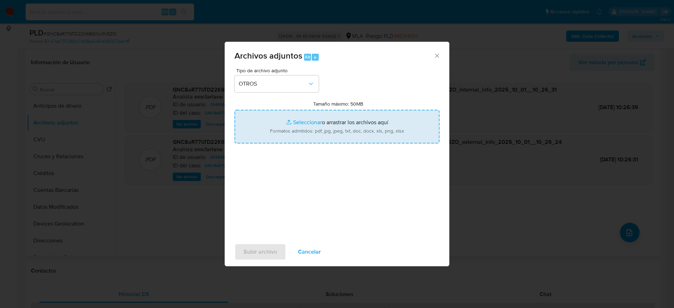
type input "C:\fakepath\Caselog tUyquW8KbwhwrK16vj682XTD.docx"
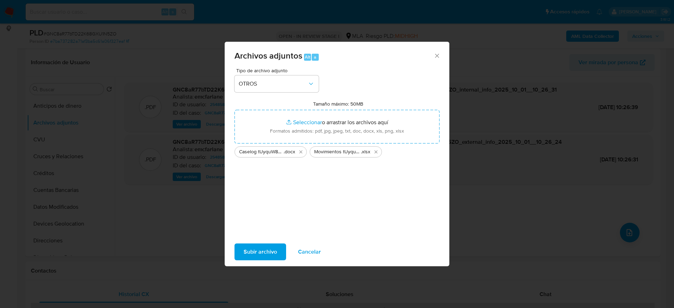
click at [266, 252] on span "Subir archivo" at bounding box center [260, 251] width 33 height 15
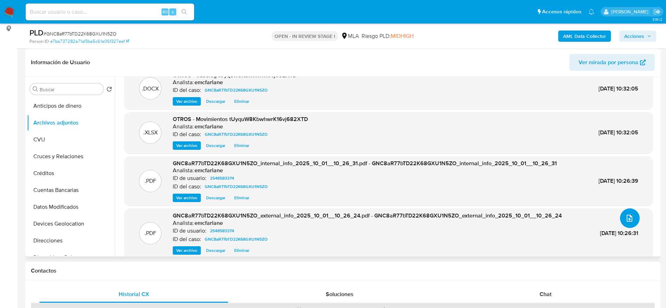
scroll to position [22, 0]
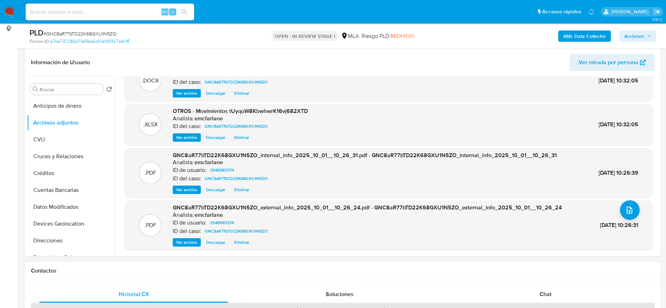
click at [550, 290] on div "Chat" at bounding box center [545, 294] width 189 height 17
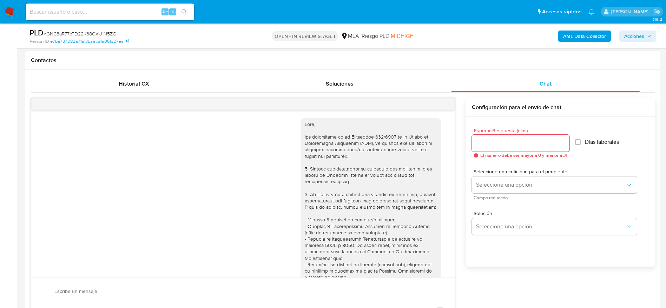
scroll to position [236, 0]
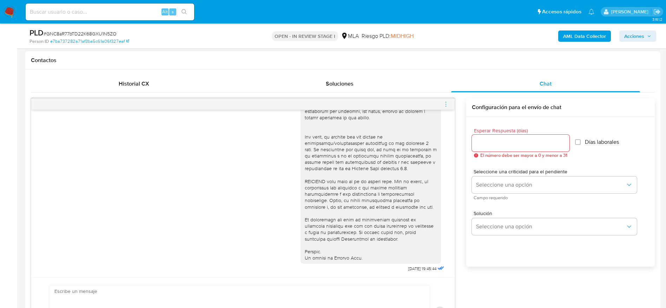
click at [449, 101] on icon "menu-action" at bounding box center [446, 104] width 6 height 6
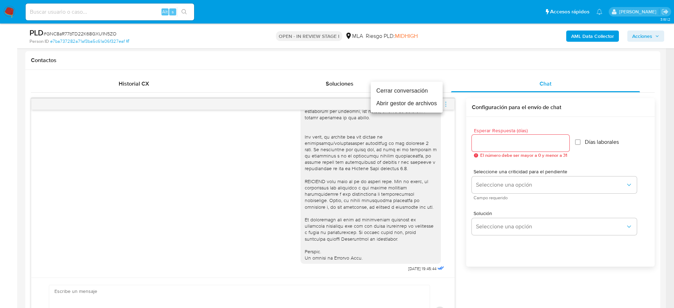
click at [395, 82] on ul "Cerrar conversación Abrir gestor de archivos" at bounding box center [407, 97] width 72 height 31
click at [395, 91] on li "Cerrar conversación" at bounding box center [407, 91] width 72 height 13
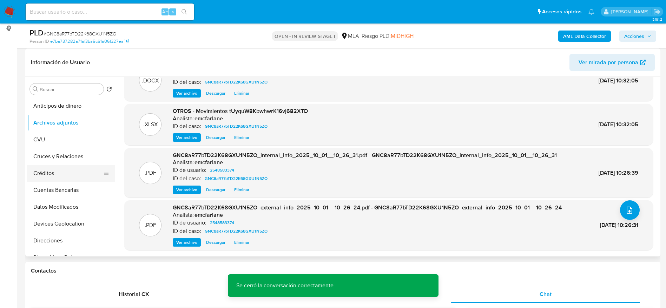
scroll to position [105, 0]
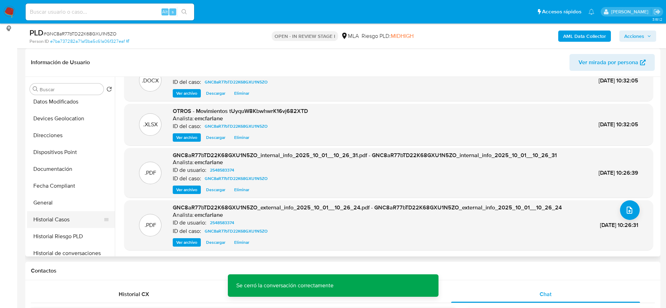
click at [62, 222] on button "Historial Casos" at bounding box center [68, 219] width 82 height 17
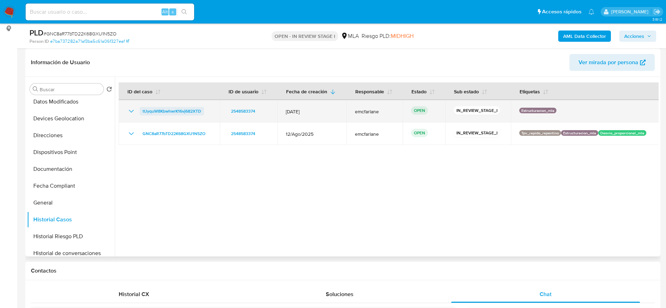
click at [169, 113] on span "tUyquW8KbwhwrK16vj682XTD" at bounding box center [171, 111] width 59 height 8
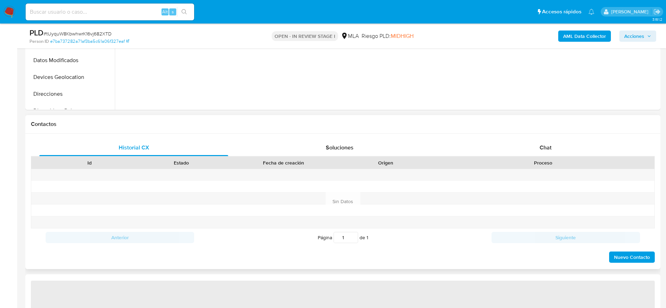
scroll to position [316, 0]
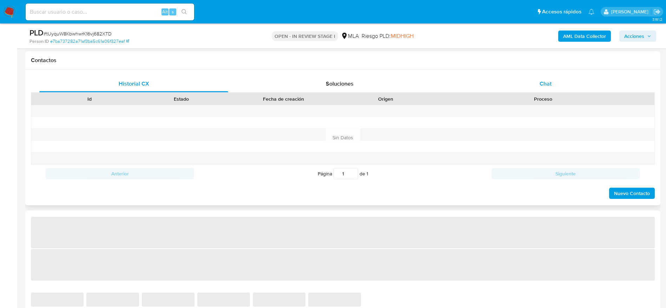
click at [550, 82] on span "Chat" at bounding box center [545, 84] width 12 height 8
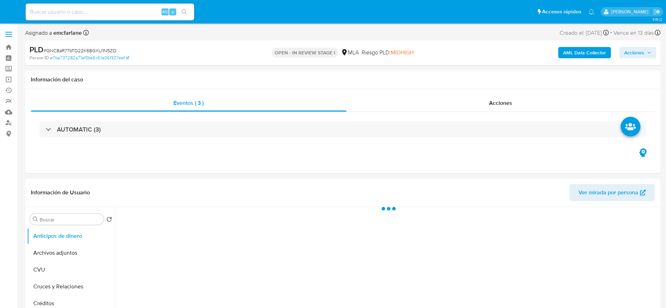
select select "10"
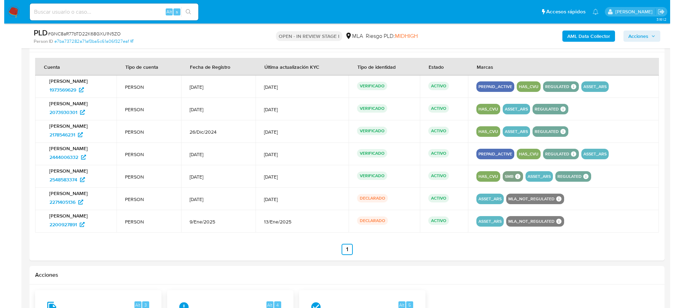
scroll to position [1062, 0]
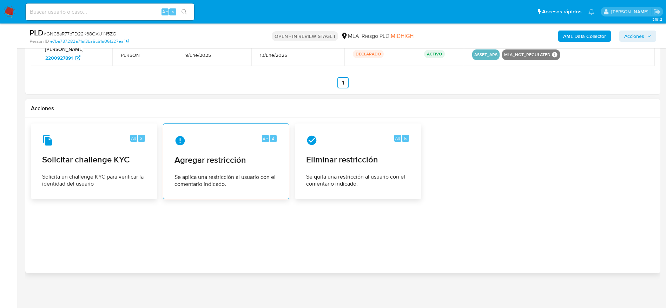
click at [208, 139] on div "Alt 4" at bounding box center [225, 140] width 103 height 11
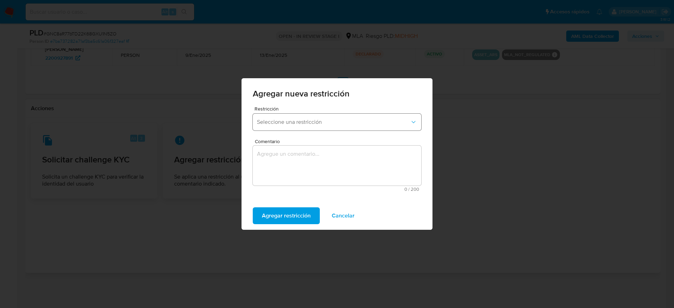
click at [312, 124] on span "Seleccione una restricción" at bounding box center [333, 122] width 153 height 7
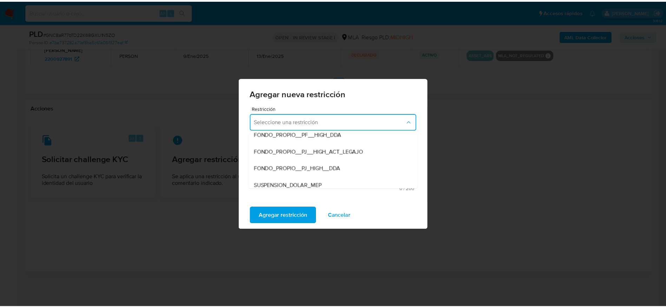
scroll to position [105, 0]
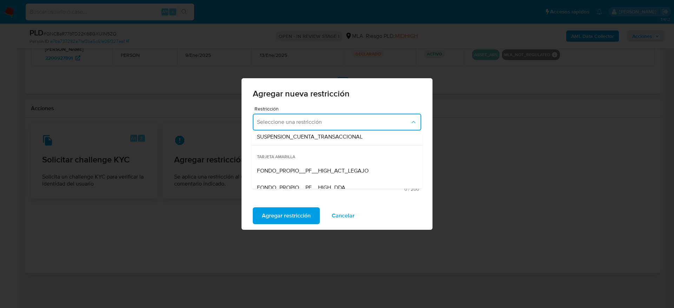
click at [319, 142] on div "SUSPENSION_CUENTA_TRANSACCIONAL" at bounding box center [335, 136] width 156 height 17
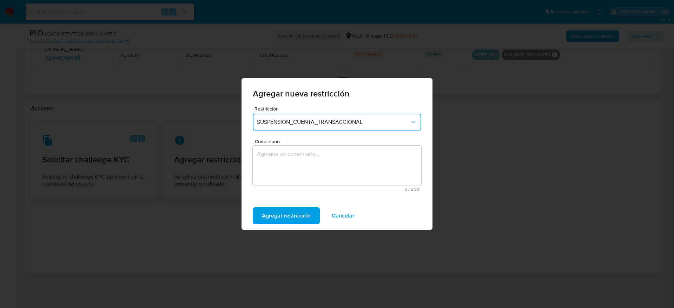
click at [298, 165] on textarea "Comentario" at bounding box center [337, 166] width 168 height 40
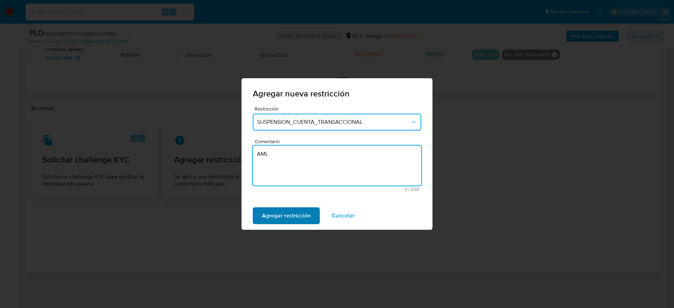
type textarea "AML"
click at [286, 216] on span "Agregar restricción" at bounding box center [286, 215] width 49 height 15
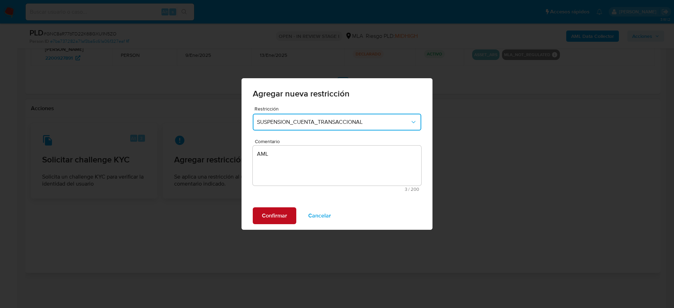
click at [287, 219] on button "Confirmar" at bounding box center [275, 215] width 44 height 17
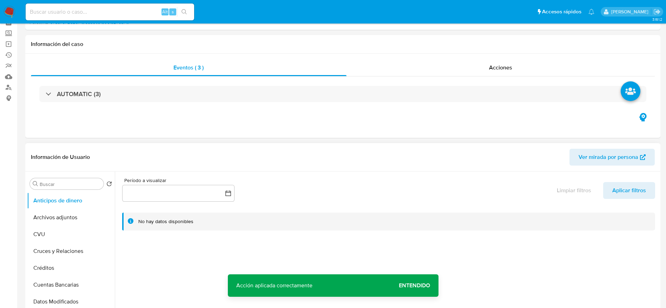
scroll to position [0, 0]
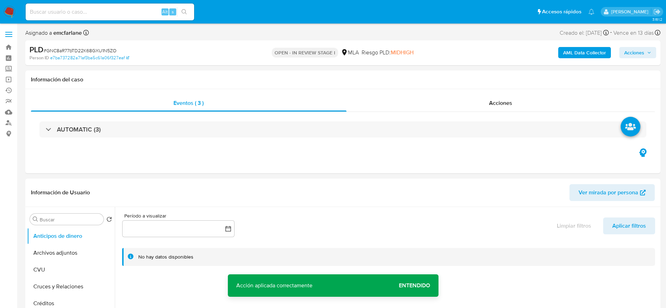
click at [645, 56] on span "Acciones" at bounding box center [637, 53] width 27 height 10
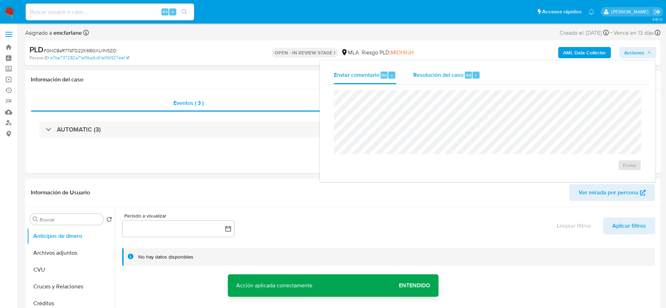
click at [446, 83] on div "Resolución del caso Alt r" at bounding box center [446, 75] width 67 height 18
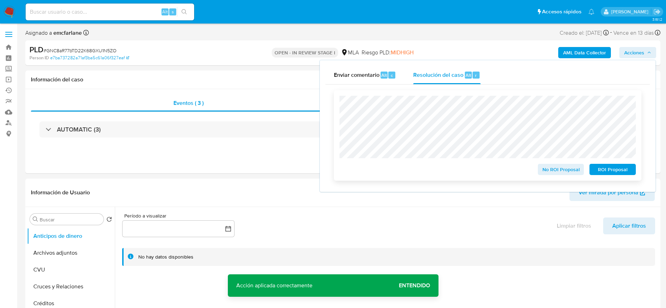
click at [612, 173] on span "ROI Proposal" at bounding box center [612, 170] width 37 height 10
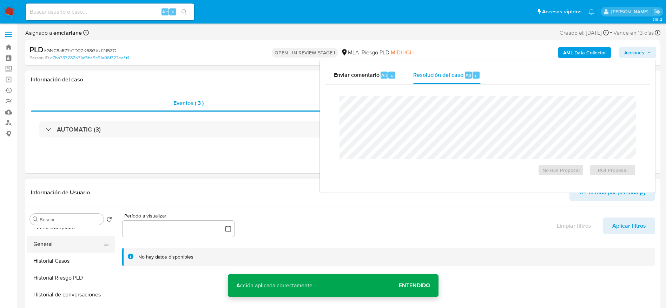
scroll to position [211, 0]
click at [60, 242] on button "Historial Casos" at bounding box center [68, 244] width 82 height 17
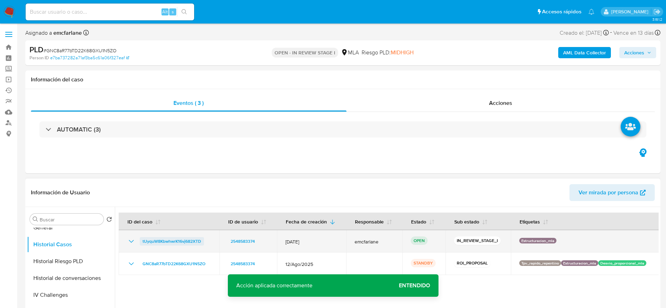
click at [181, 241] on span "tUyquW8KbwhwrK16vj682XTD" at bounding box center [171, 241] width 59 height 8
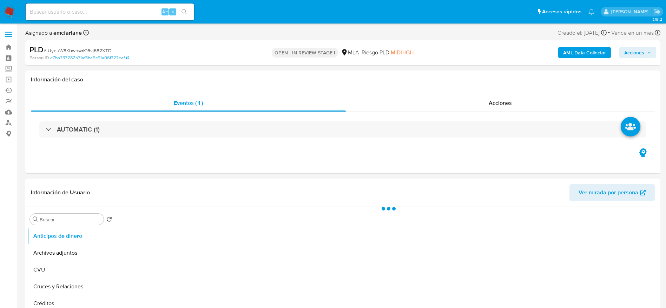
click at [639, 50] on span "Acciones" at bounding box center [634, 52] width 20 height 11
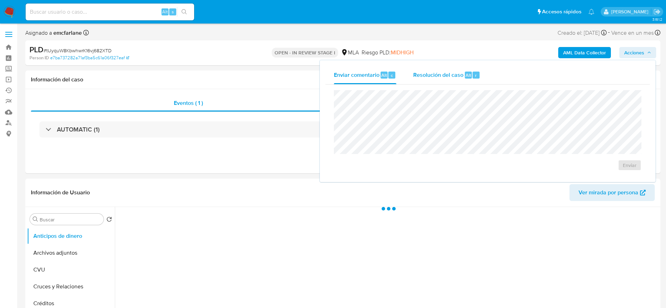
select select "10"
click at [447, 80] on div "Resolución del caso Alt r" at bounding box center [446, 75] width 67 height 18
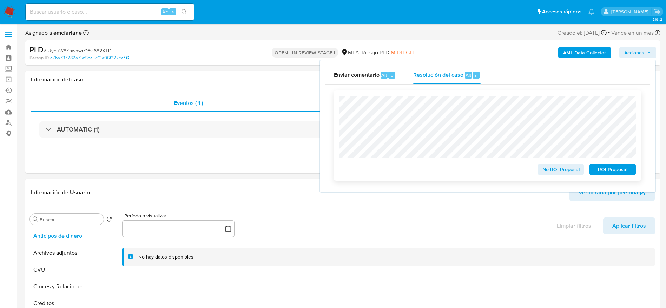
click at [610, 170] on span "ROI Proposal" at bounding box center [612, 170] width 37 height 10
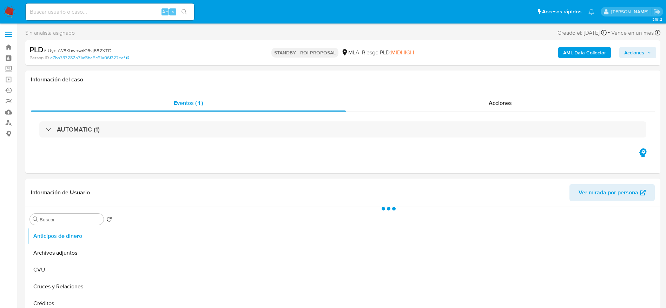
select select "10"
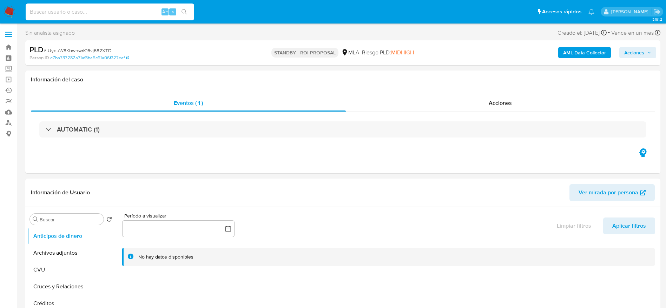
click at [88, 14] on input at bounding box center [110, 11] width 168 height 9
paste input "gVRrLCsTnATsrrdtLliCVO3o"
type input "gVRrLCsTnATsrrdtLliCVO3o"
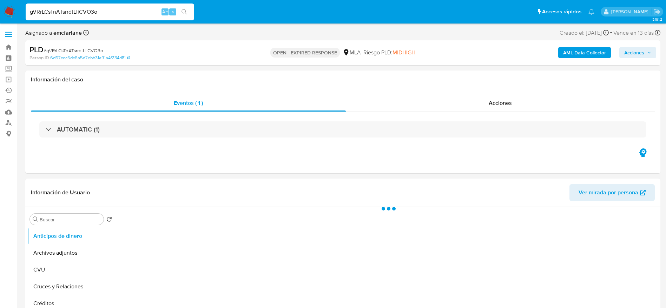
select select "10"
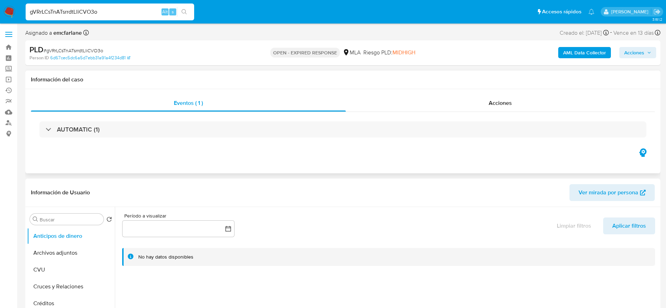
scroll to position [53, 0]
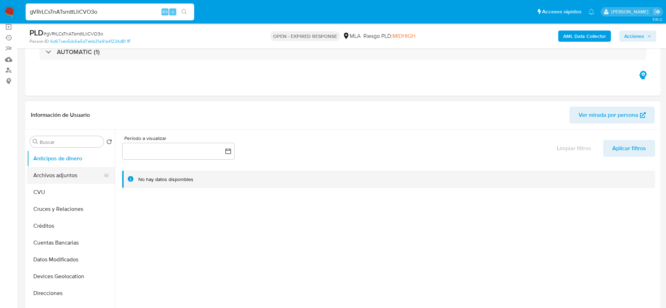
click at [72, 180] on button "Archivos adjuntos" at bounding box center [68, 175] width 82 height 17
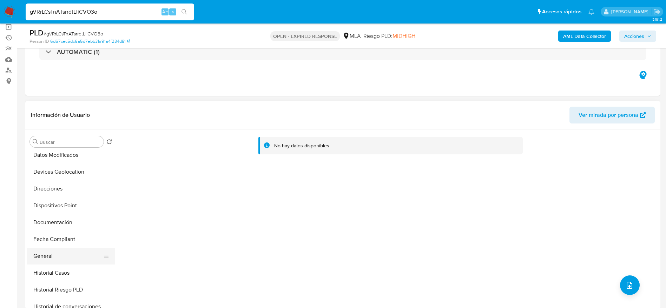
scroll to position [105, 0]
click at [55, 270] on button "Historial Casos" at bounding box center [68, 272] width 82 height 17
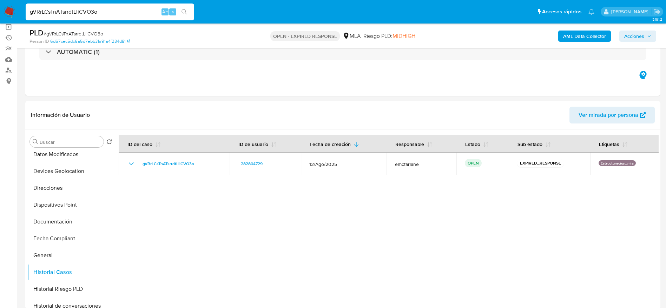
click at [75, 34] on span "# gVRrLCsTnATsrrdtLliCVO3o" at bounding box center [74, 33] width 60 height 7
copy span "gVRrLCsTnATsrrdtLliCVO3o"
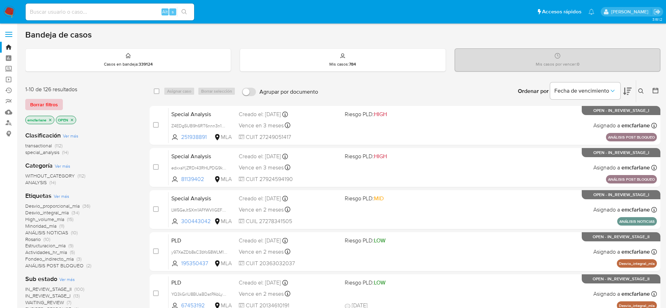
click at [46, 106] on span "Borrar filtros" at bounding box center [44, 105] width 28 height 10
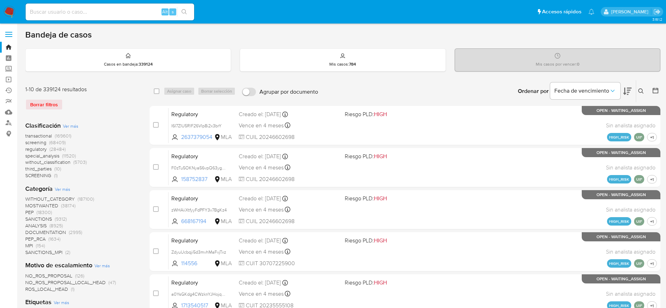
click at [642, 93] on icon at bounding box center [641, 91] width 6 height 6
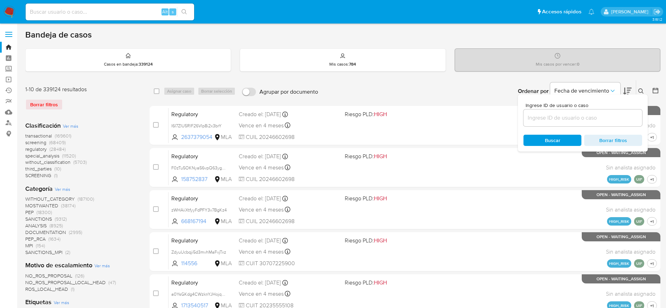
click at [601, 114] on input at bounding box center [582, 117] width 119 height 9
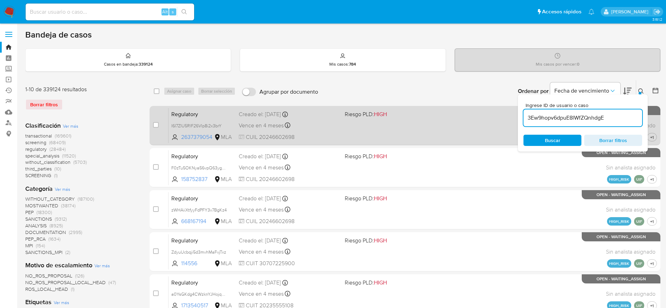
type input "3Ew9hopv6dpuE8lWfZQnhdgE"
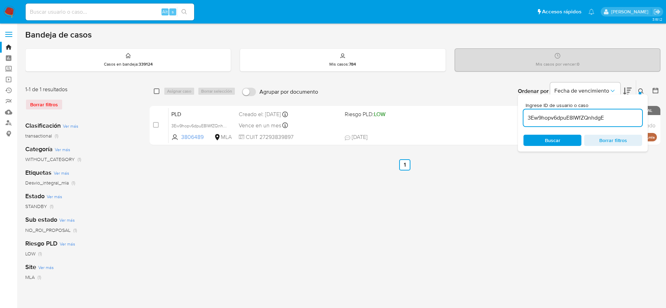
click at [155, 92] on input "checkbox" at bounding box center [157, 91] width 6 height 6
checkbox input "true"
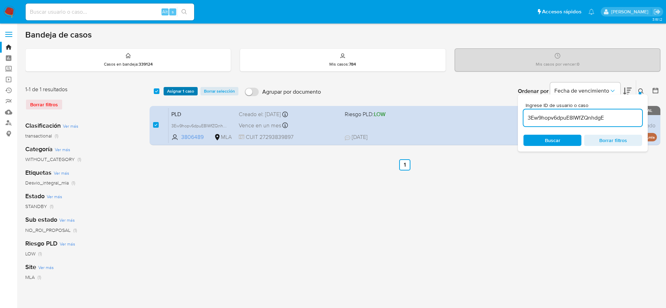
click at [187, 91] on span "Asignar 1 caso" at bounding box center [180, 91] width 27 height 7
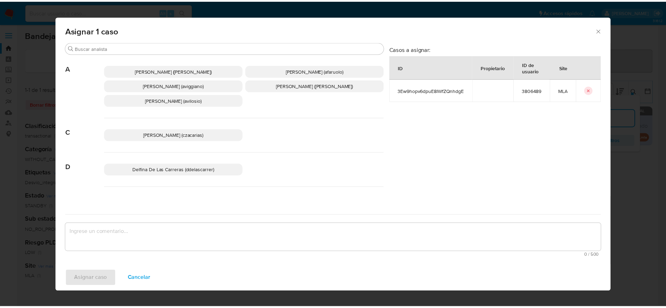
scroll to position [53, 0]
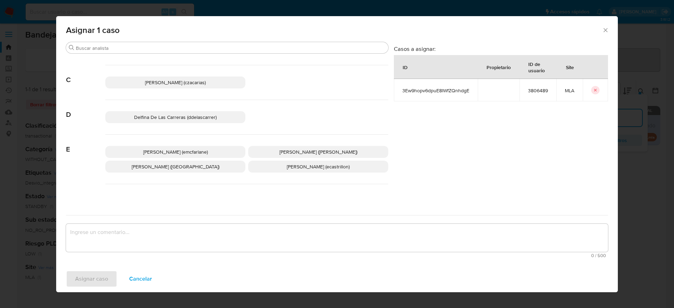
click at [204, 153] on span "Elaine Mc Farlane (emcfarlane)" at bounding box center [175, 151] width 65 height 7
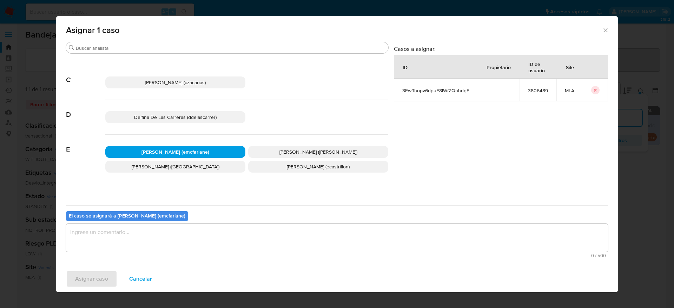
drag, startPoint x: 186, startPoint y: 243, endPoint x: 126, endPoint y: 262, distance: 63.3
click at [185, 243] on textarea "assign-modal" at bounding box center [337, 238] width 542 height 28
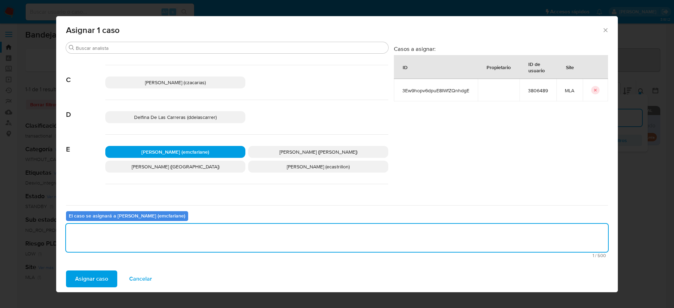
click at [99, 273] on span "Asignar caso" at bounding box center [91, 278] width 33 height 15
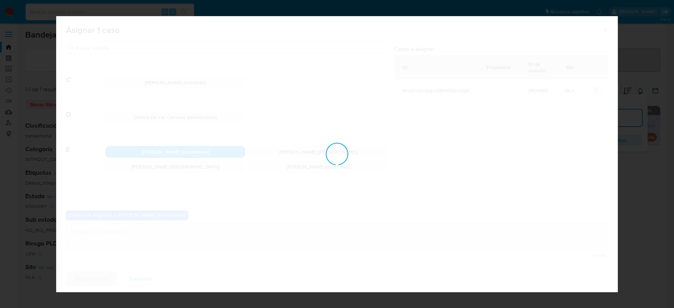
checkbox input "false"
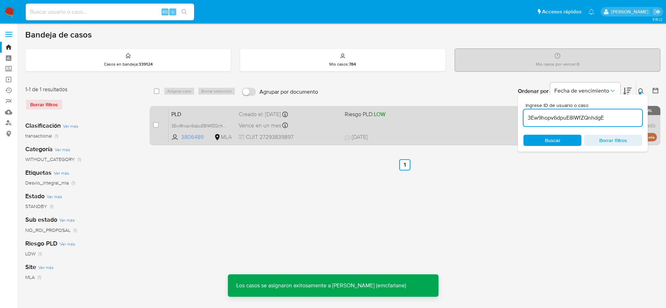
click at [327, 128] on div "Vence en un mes Vence el 29/10/2025 12:34:36" at bounding box center [289, 125] width 100 height 9
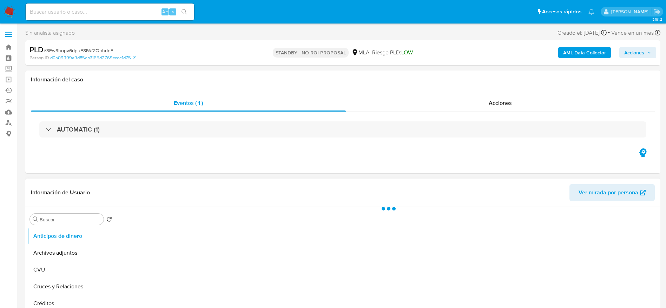
select select "10"
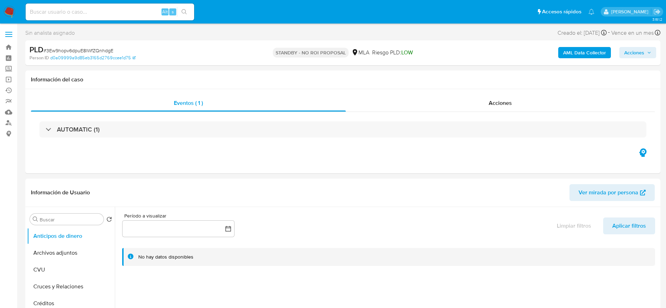
click at [646, 51] on span "Acciones" at bounding box center [637, 53] width 27 height 10
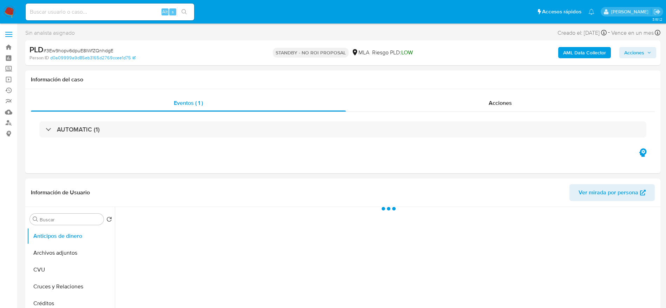
select select "10"
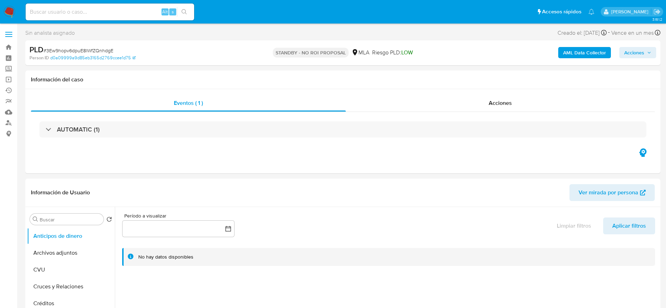
click at [642, 51] on span "Acciones" at bounding box center [634, 52] width 20 height 11
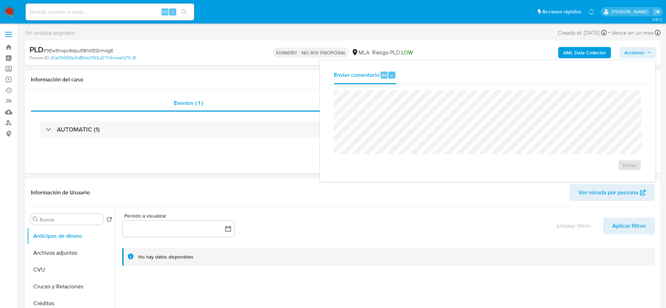
click at [61, 52] on span "# 3Ew9hopv6dpuE8lWfZQnhdgE" at bounding box center [79, 50] width 70 height 7
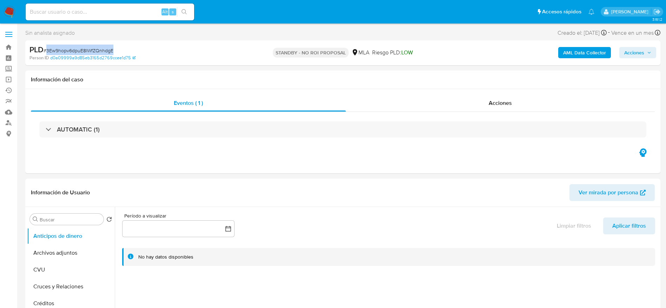
copy span "3Ew9hopv6dpuE8lWfZQnhdgE"
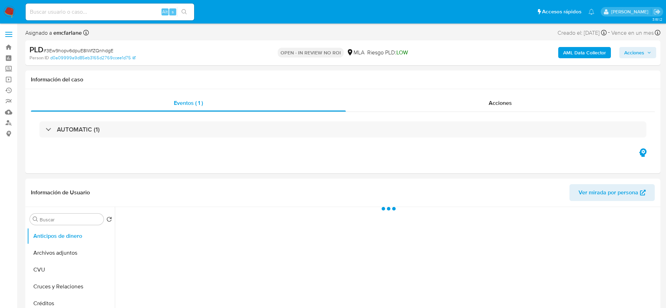
click at [618, 54] on div "AML Data Collector Acciones" at bounding box center [552, 53] width 207 height 16
select select "10"
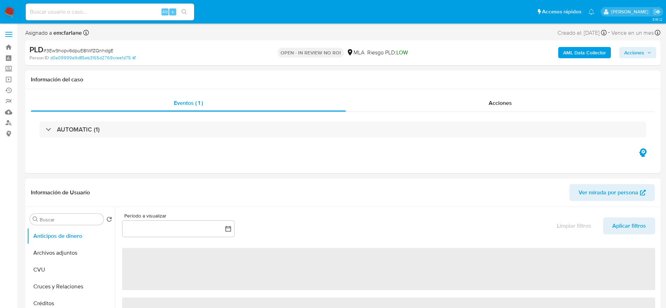
click at [626, 56] on span "Acciones" at bounding box center [634, 52] width 20 height 11
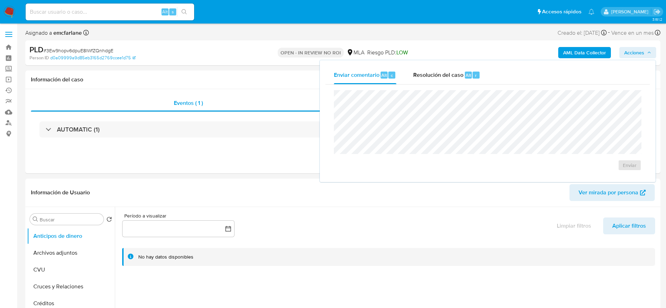
click at [466, 78] on span "Alt" at bounding box center [468, 75] width 6 height 7
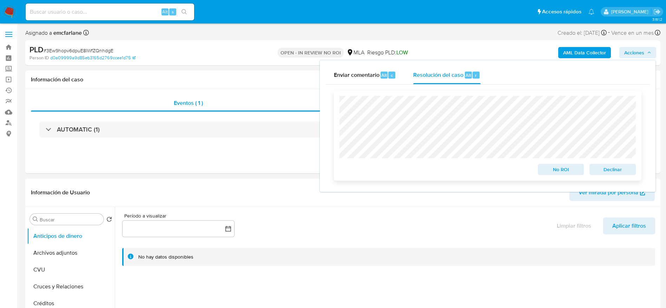
click at [629, 169] on span "Declinar" at bounding box center [612, 170] width 37 height 10
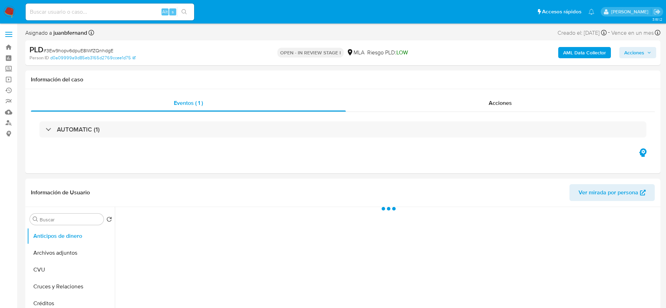
select select "10"
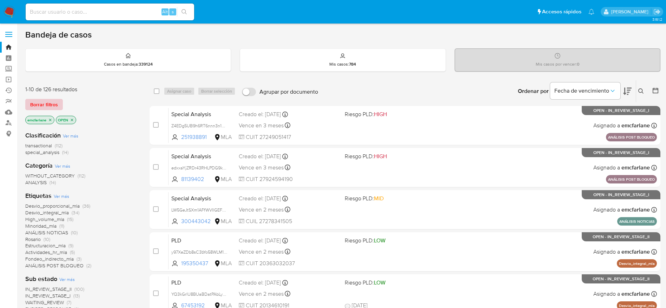
click at [53, 105] on span "Borrar filtros" at bounding box center [44, 105] width 28 height 10
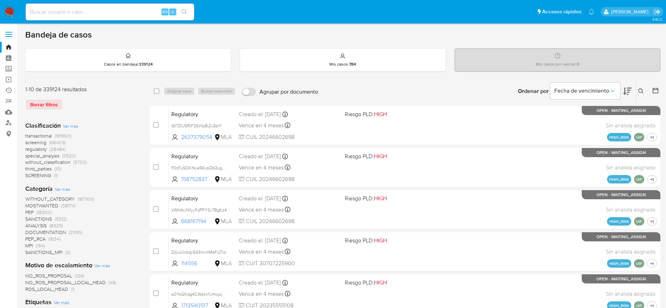
click at [641, 92] on icon at bounding box center [640, 90] width 5 height 5
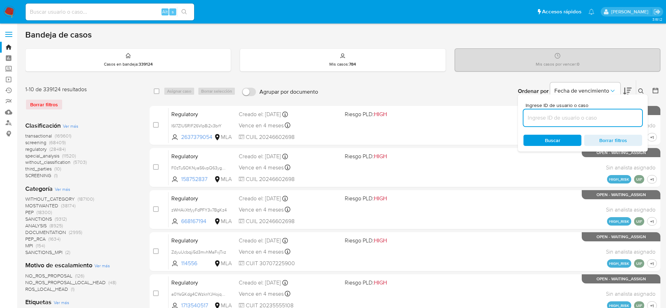
click at [588, 121] on input at bounding box center [582, 117] width 119 height 9
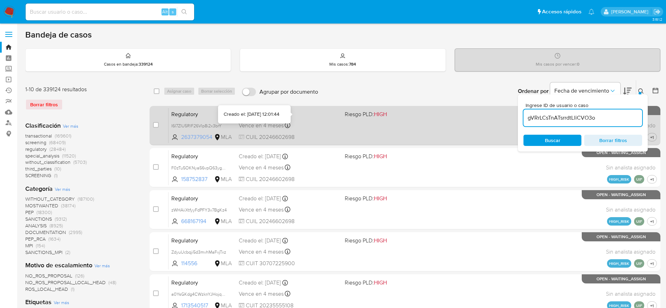
type input "gVRrLCsTnATsrrdtLliCVO3o"
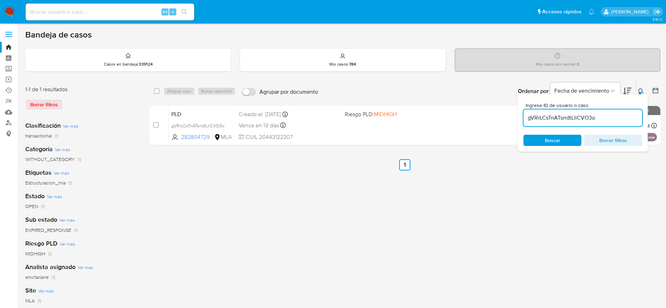
click at [160, 89] on div "select-all-cases-checkbox" at bounding box center [158, 91] width 8 height 8
click at [158, 91] on input "checkbox" at bounding box center [157, 91] width 6 height 6
checkbox input "true"
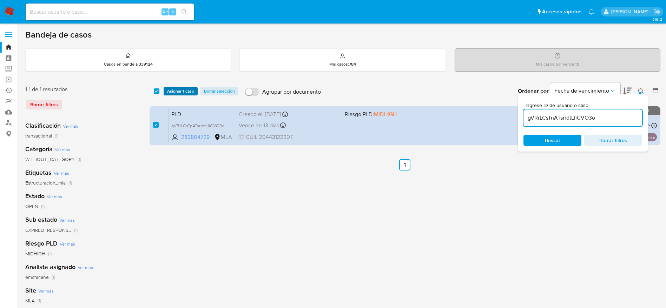
click at [172, 91] on span "Asignar 1 caso" at bounding box center [180, 91] width 27 height 7
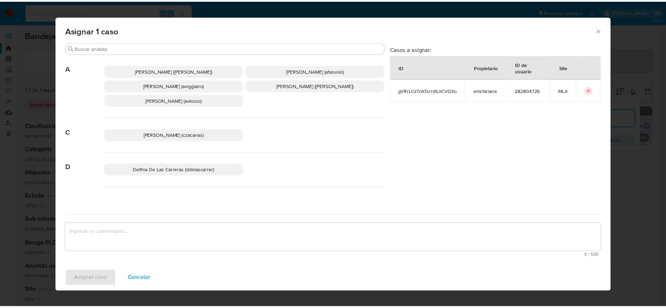
scroll to position [53, 0]
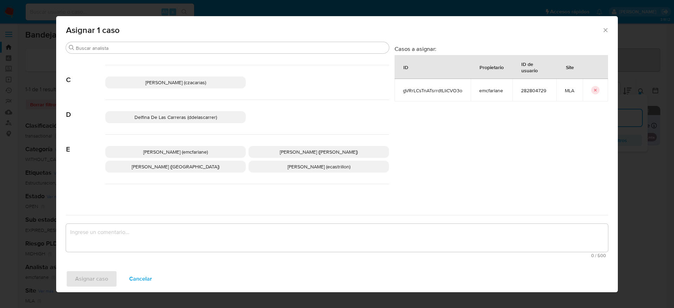
click at [202, 139] on div "Elaine Mc Farlane (emcfarlane) Eliana Guerrero (eliguerrero) Emmanuel Hernan Vi…" at bounding box center [247, 159] width 284 height 49
click at [203, 151] on span "[PERSON_NAME] (emcfarlane)" at bounding box center [175, 151] width 65 height 7
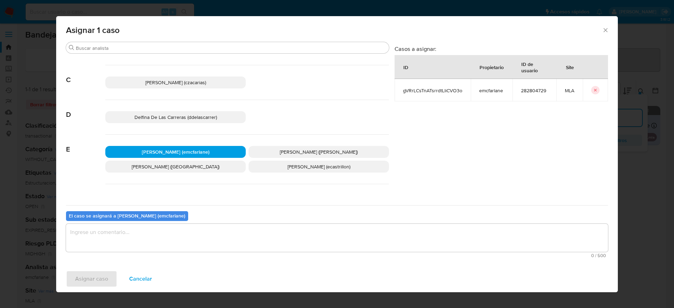
click at [167, 241] on textarea "assign-modal" at bounding box center [337, 238] width 542 height 28
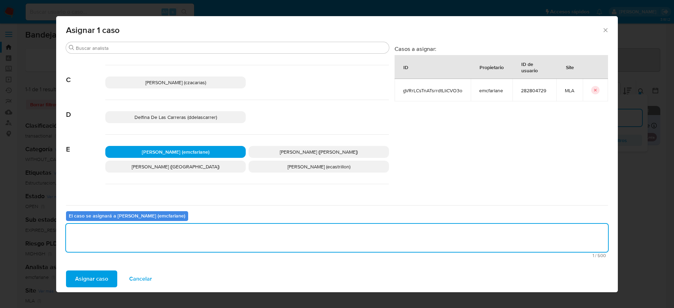
click at [110, 277] on button "Asignar caso" at bounding box center [91, 279] width 51 height 17
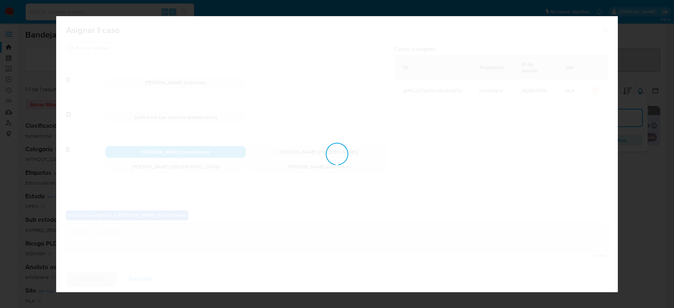
checkbox input "false"
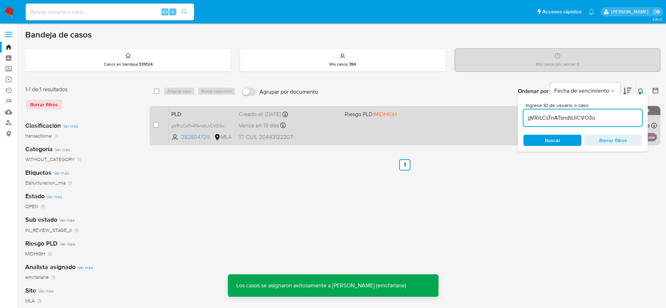
click at [328, 130] on div "PLD gVRrLCsTnATsrrdtLliCVO3o 282804729 MLA Riesgo PLD: MIDHIGH Creado el: 12/08…" at bounding box center [412, 125] width 488 height 35
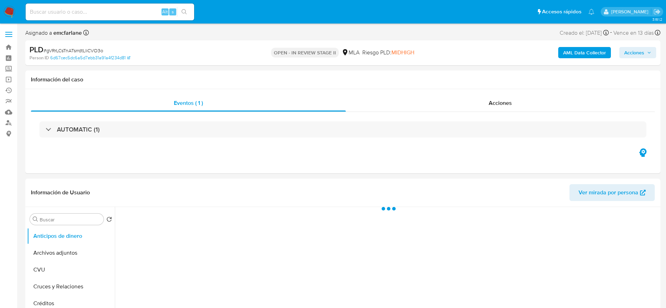
click at [635, 54] on span "Acciones" at bounding box center [634, 52] width 20 height 11
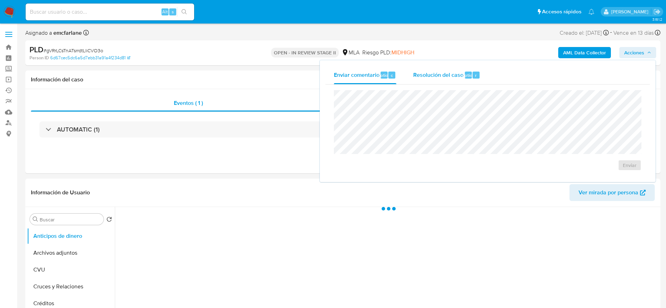
select select "10"
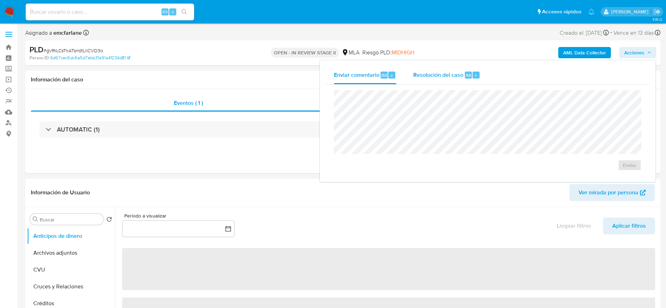
click at [451, 80] on div "Resolución del caso Alt r" at bounding box center [446, 75] width 67 height 18
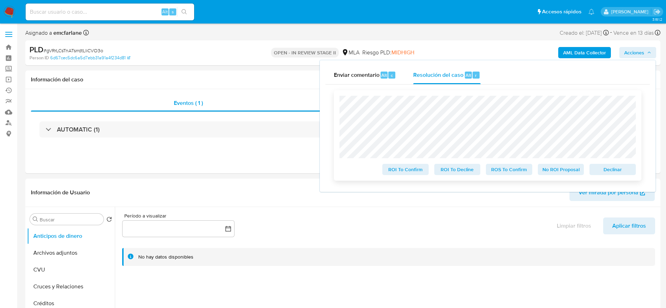
click at [622, 169] on span "Declinar" at bounding box center [612, 170] width 37 height 10
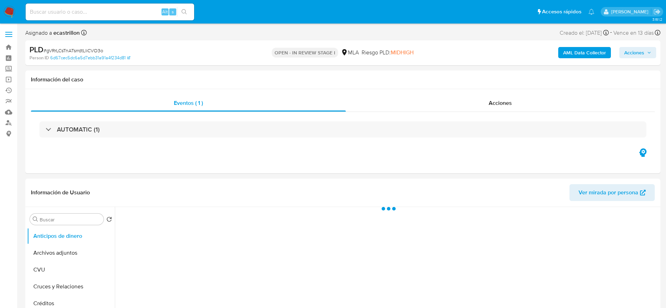
select select "10"
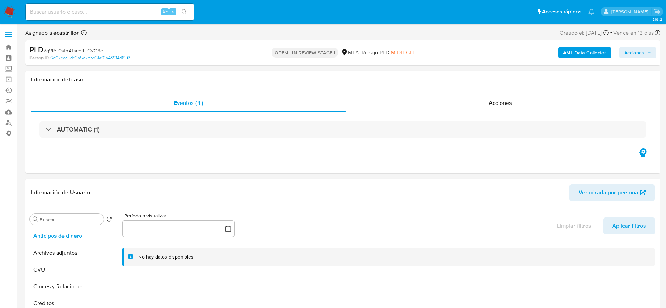
click at [89, 52] on span "# gVRrLCsTnATsrrdtLliCVO3o" at bounding box center [74, 50] width 60 height 7
copy span "gVRrLCsTnATsrrdtLliCVO3o"
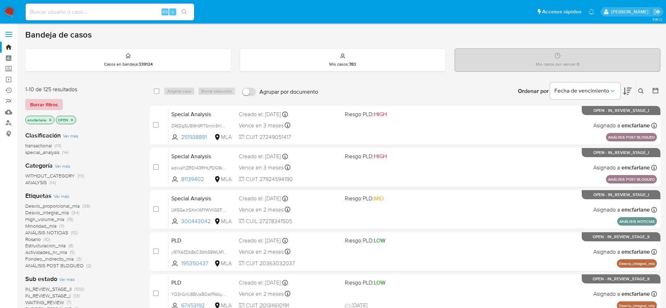
click at [52, 101] on span "Borrar filtros" at bounding box center [44, 105] width 28 height 10
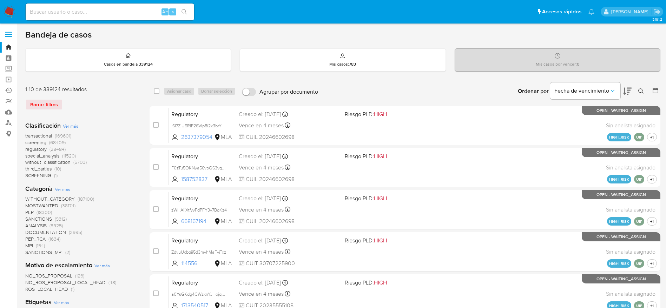
click at [641, 89] on icon at bounding box center [641, 91] width 6 height 6
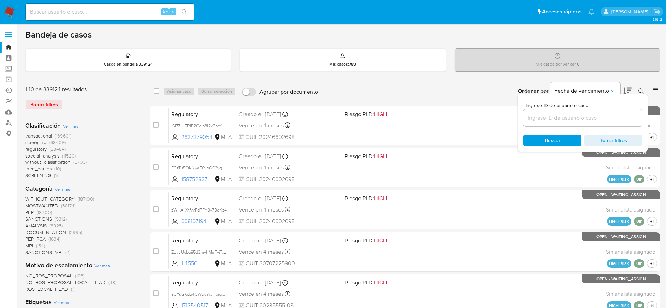
click at [537, 113] on input at bounding box center [582, 117] width 119 height 9
type input "gVRrLCsTnATsrrdtLliCVO3o"
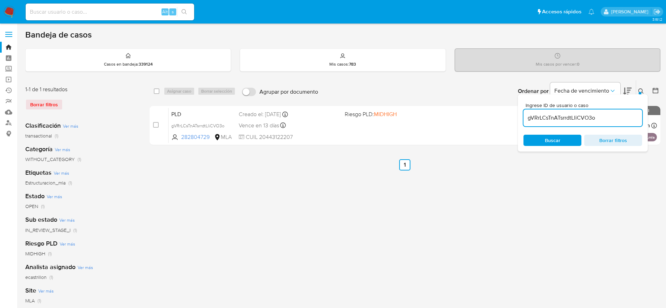
click at [155, 94] on div "select-all-cases-checkbox" at bounding box center [157, 91] width 6 height 7
click at [156, 92] on input "checkbox" at bounding box center [157, 91] width 6 height 6
checkbox input "true"
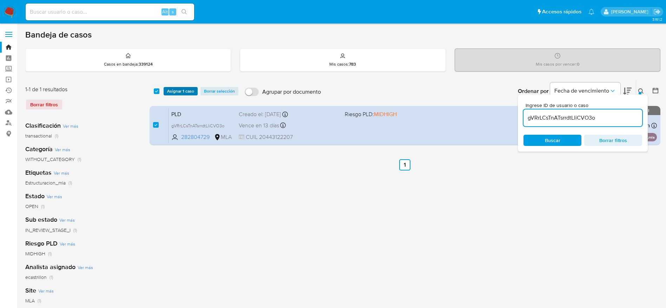
click at [184, 93] on span "Asignar 1 caso" at bounding box center [180, 91] width 27 height 7
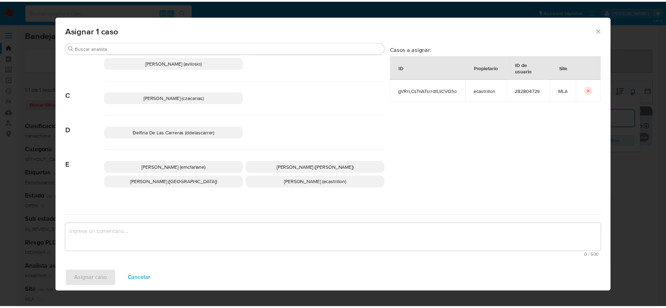
scroll to position [53, 0]
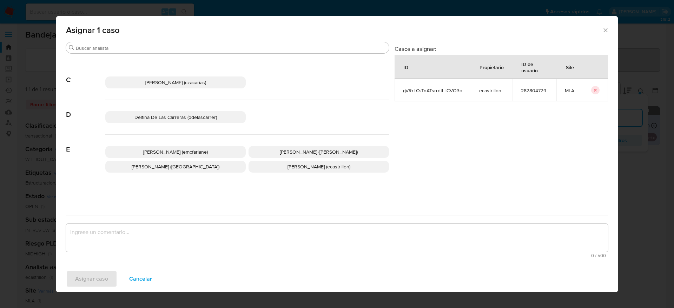
click at [187, 151] on span "Elaine Mc Farlane (emcfarlane)" at bounding box center [175, 151] width 65 height 7
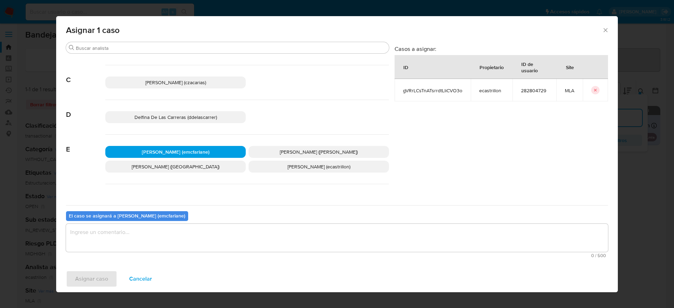
click at [136, 233] on textarea "assign-modal" at bounding box center [337, 238] width 542 height 28
click at [90, 273] on span "Asignar caso" at bounding box center [91, 278] width 33 height 15
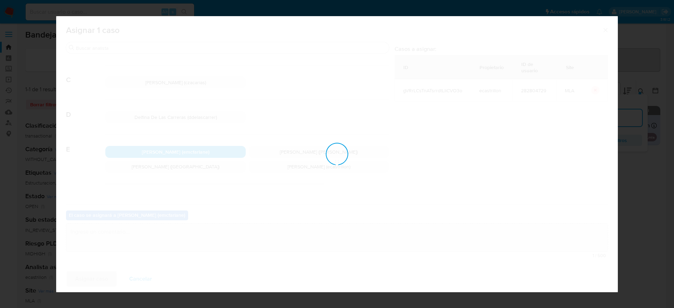
checkbox input "false"
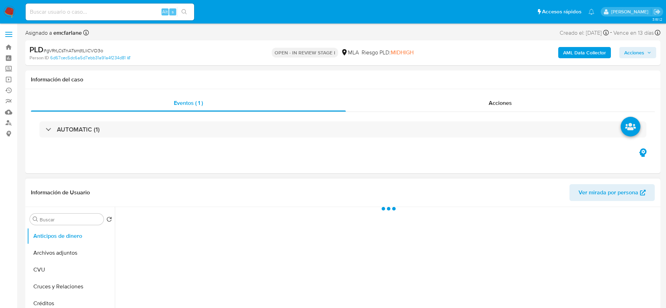
select select "10"
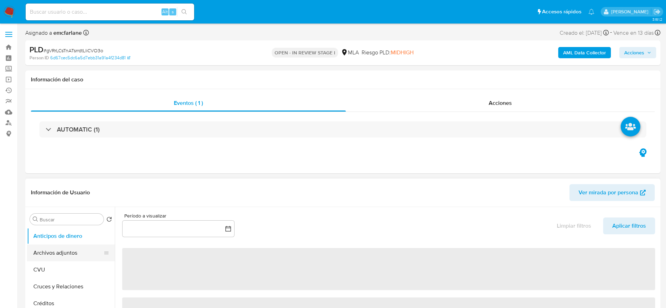
click at [75, 253] on button "Archivos adjuntos" at bounding box center [68, 253] width 82 height 17
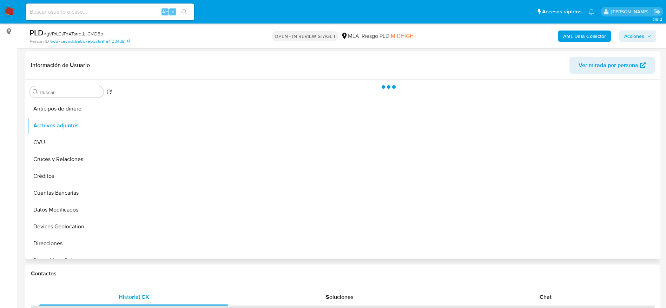
scroll to position [105, 0]
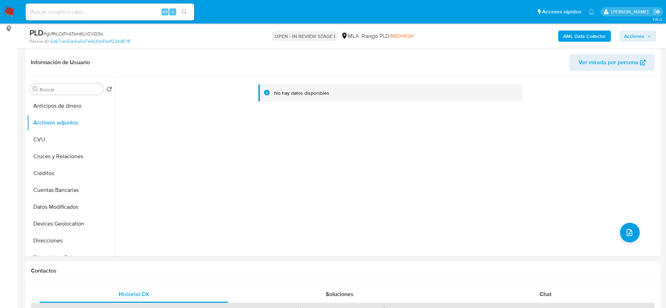
click at [9, 7] on img at bounding box center [10, 12] width 12 height 12
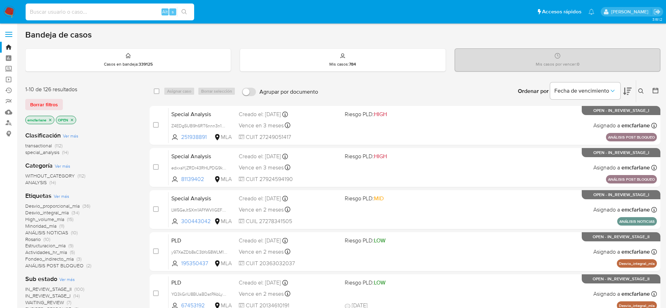
click at [127, 13] on input at bounding box center [110, 11] width 168 height 9
paste input "2sBu7xAiqqwsBZJKuTLhHBP8"
type input "2sBu7xAiqqwsBZJKuTLhHBP8"
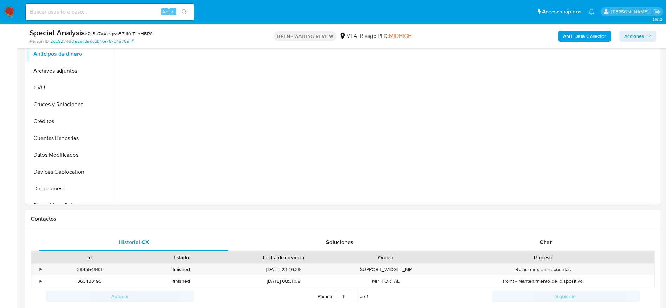
scroll to position [158, 0]
click at [555, 245] on div "Chat" at bounding box center [545, 241] width 189 height 17
select select "10"
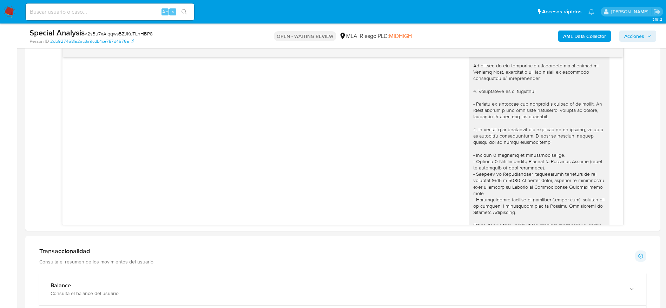
scroll to position [632, 0]
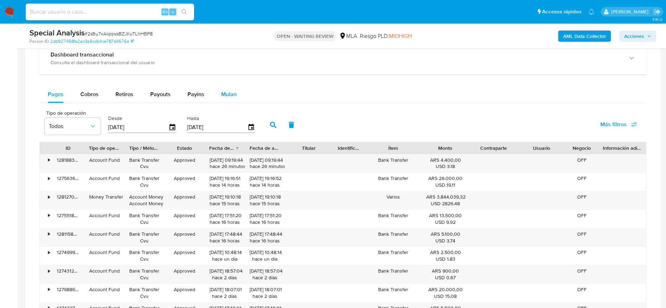
click at [223, 90] on span "Mulan" at bounding box center [228, 94] width 15 height 8
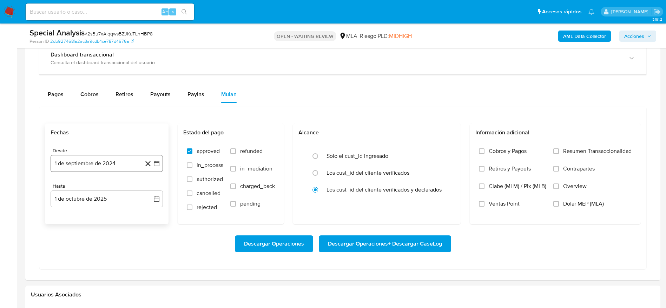
click at [69, 155] on button "1 de septiembre de 2024" at bounding box center [107, 163] width 112 height 17
click at [111, 140] on div "Fechas" at bounding box center [107, 133] width 124 height 19
click at [104, 162] on button "1 de septiembre de 2024" at bounding box center [107, 163] width 112 height 17
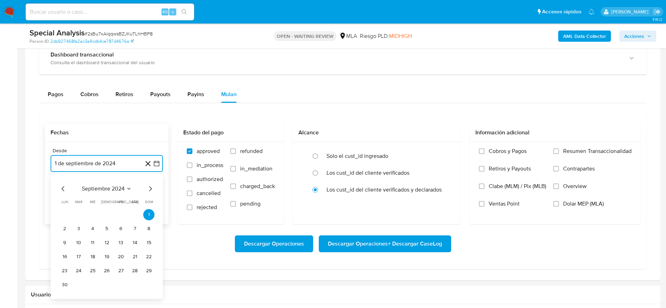
click at [151, 188] on icon "Mes siguiente" at bounding box center [150, 189] width 8 height 8
click at [122, 216] on button "1" at bounding box center [120, 214] width 11 height 11
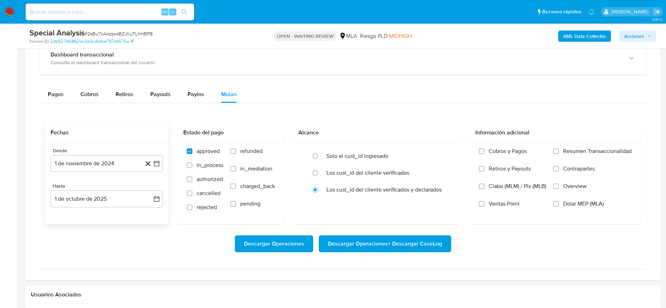
click at [130, 153] on div "Desde 1 de noviembre de 2024 1-11-2024" at bounding box center [107, 160] width 112 height 24
click at [130, 156] on button "1 de noviembre de 2024" at bounding box center [107, 163] width 112 height 17
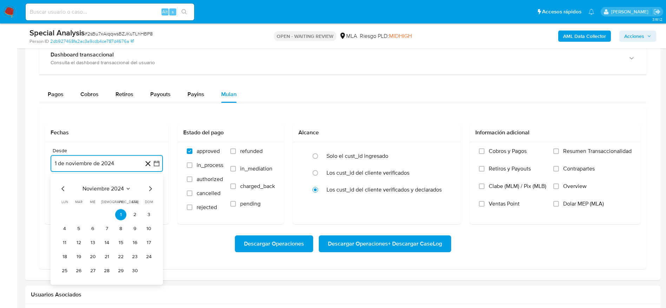
click at [128, 161] on button "1 de noviembre de 2024" at bounding box center [107, 163] width 112 height 17
click at [94, 172] on button "1 de noviembre de 2024" at bounding box center [107, 163] width 112 height 17
click at [63, 190] on icon "Mes anterior" at bounding box center [62, 188] width 3 height 5
click at [82, 212] on button "1" at bounding box center [78, 214] width 11 height 11
click at [86, 199] on button "1 de octubre de 2025" at bounding box center [107, 199] width 112 height 17
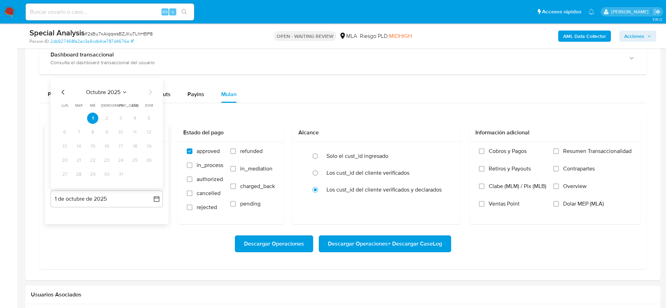
click at [60, 88] on icon "Mes anterior" at bounding box center [63, 92] width 8 height 8
click at [80, 172] on button "30" at bounding box center [78, 174] width 11 height 11
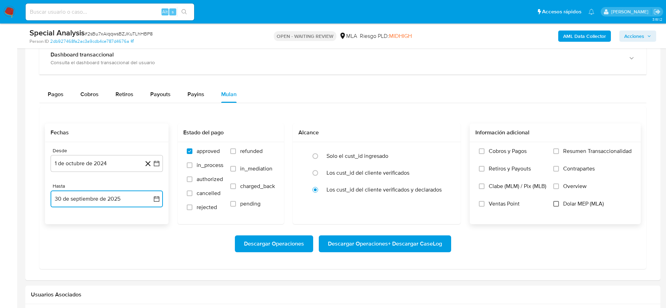
click at [558, 206] on input "Dolar MEP (MLA)" at bounding box center [556, 204] width 6 height 6
click at [391, 243] on span "Descargar Operaciones + Descargar CaseLog" at bounding box center [385, 243] width 114 height 15
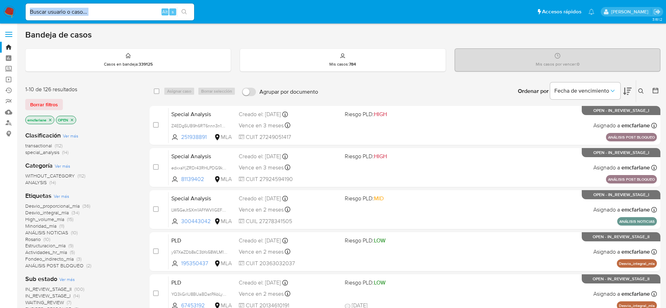
drag, startPoint x: 129, startPoint y: 16, endPoint x: 127, endPoint y: 11, distance: 5.5
click at [129, 16] on div "Alt s" at bounding box center [110, 12] width 168 height 17
click at [127, 9] on input at bounding box center [110, 11] width 168 height 9
paste input "TgXXB4UOipTlPZQal29iDuUy"
type input "TgXXB4UOipTlPZQal29iDuUy"
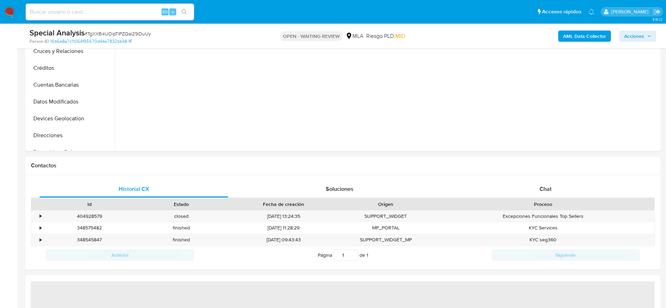
select select "10"
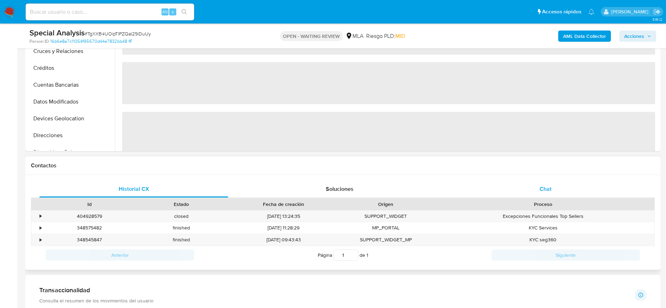
click at [551, 189] on span "Chat" at bounding box center [545, 189] width 12 height 8
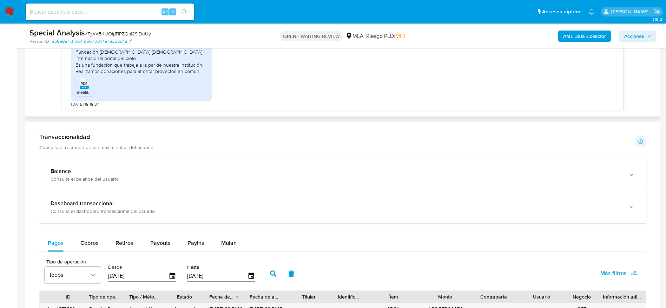
scroll to position [526, 0]
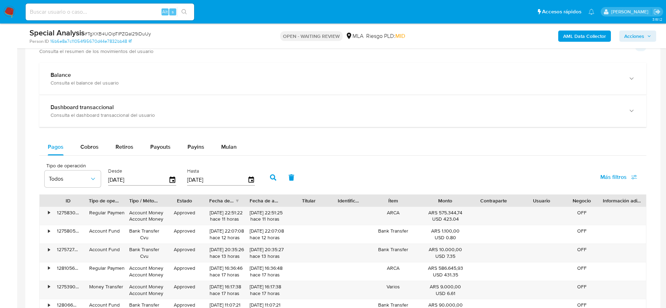
click at [221, 154] on div "Mulan" at bounding box center [228, 147] width 15 height 17
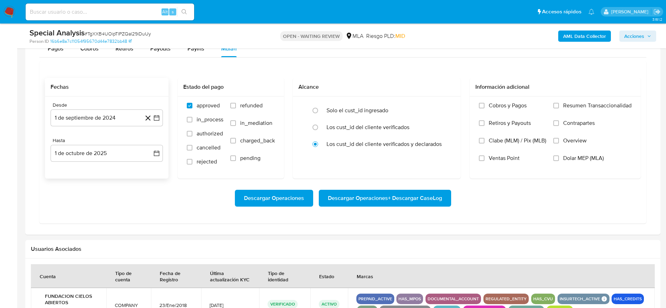
scroll to position [684, 0]
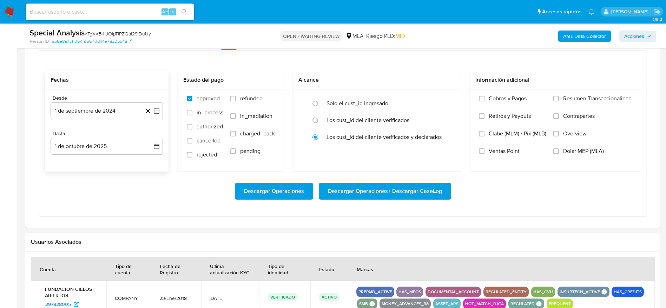
click at [78, 99] on div "Desde" at bounding box center [107, 98] width 112 height 6
click at [75, 108] on button "1 de septiembre de 2024" at bounding box center [107, 110] width 112 height 17
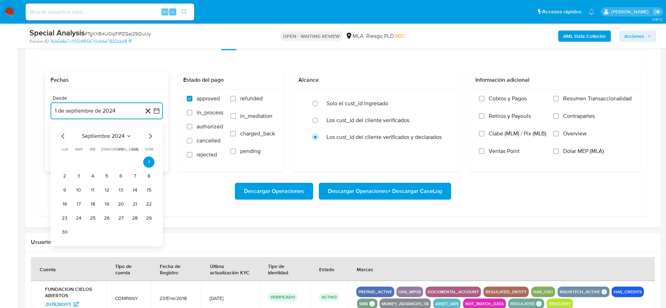
click at [153, 134] on icon "Mes siguiente" at bounding box center [150, 136] width 8 height 8
click at [77, 162] on button "1" at bounding box center [78, 162] width 11 height 11
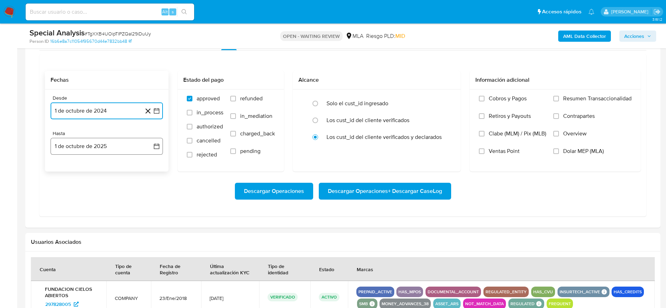
click at [82, 144] on button "1 de octubre de 2025" at bounding box center [107, 146] width 112 height 17
click at [61, 173] on icon "Mes anterior" at bounding box center [63, 171] width 8 height 8
click at [74, 253] on button "30" at bounding box center [78, 253] width 11 height 11
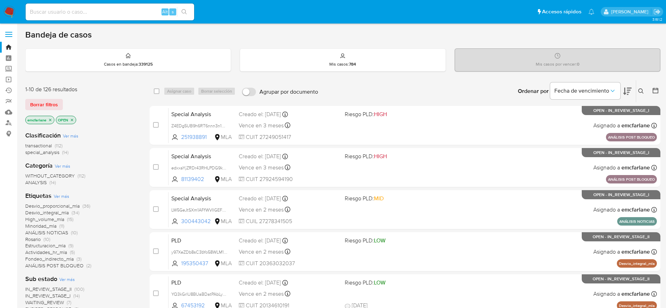
click at [121, 12] on input at bounding box center [110, 11] width 168 height 9
paste input "7AXh3kjWuLBaHmHg8gDxAiBT"
type input "7AXh3kjWuLBaHmHg8gDxAiBT"
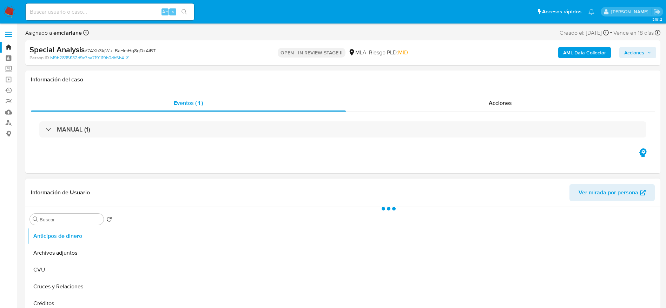
select select "10"
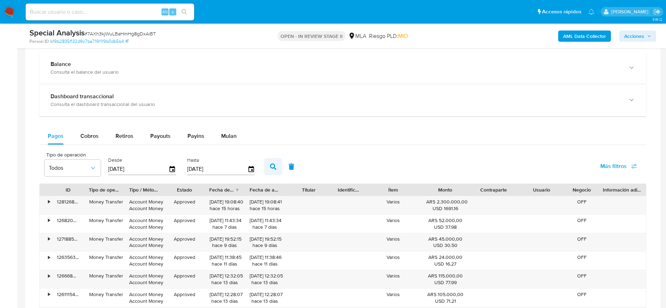
scroll to position [526, 0]
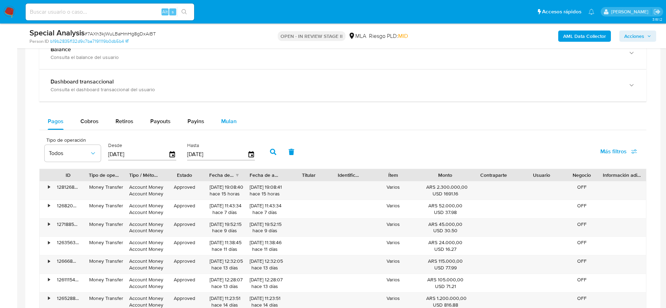
click at [231, 120] on span "Mulan" at bounding box center [228, 121] width 15 height 8
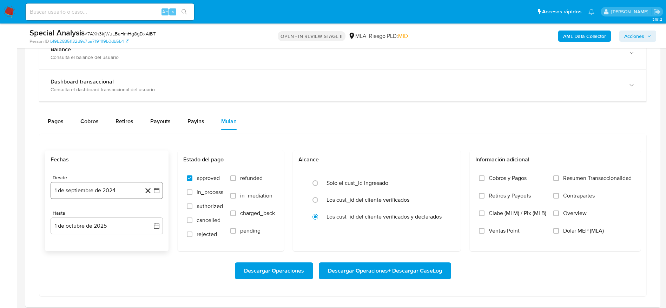
click at [86, 192] on button "1 de septiembre de 2024" at bounding box center [107, 190] width 112 height 17
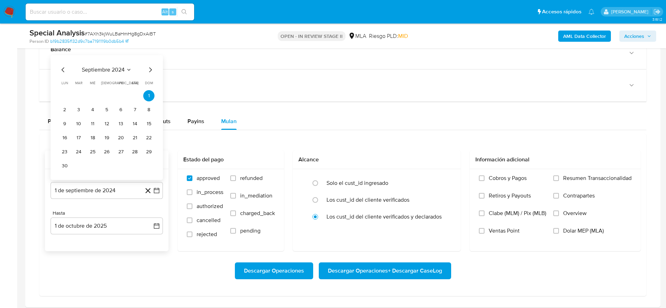
drag, startPoint x: 148, startPoint y: 73, endPoint x: 145, endPoint y: 77, distance: 5.2
click at [148, 73] on icon "Mes siguiente" at bounding box center [150, 70] width 8 height 8
click at [81, 107] on button "1" at bounding box center [78, 109] width 11 height 11
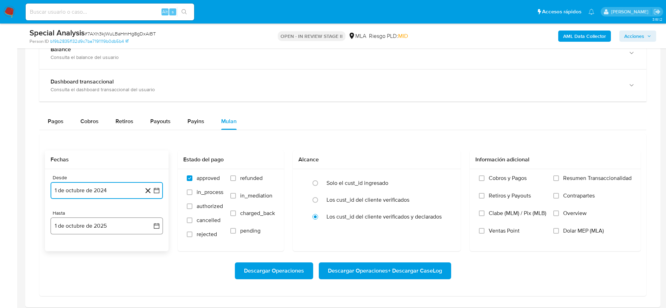
click at [99, 223] on button "1 de octubre de 2025" at bounding box center [107, 226] width 112 height 17
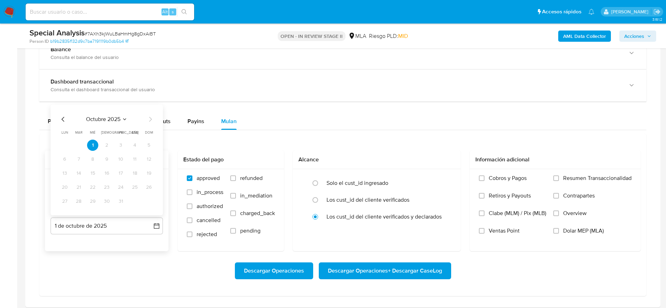
click at [60, 120] on icon "Mes anterior" at bounding box center [63, 119] width 8 height 8
click at [81, 197] on button "30" at bounding box center [78, 201] width 11 height 11
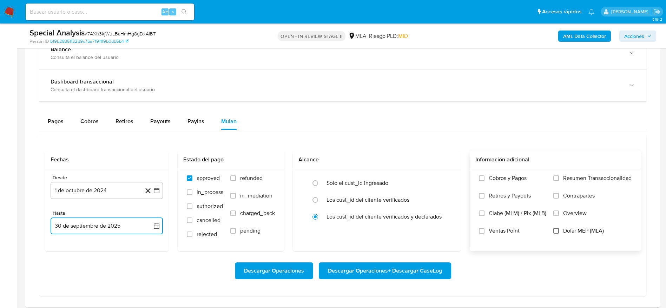
click at [557, 231] on input "Dolar MEP (MLA)" at bounding box center [556, 231] width 6 height 6
click at [350, 274] on span "Descargar Operaciones + Descargar CaseLog" at bounding box center [385, 270] width 114 height 15
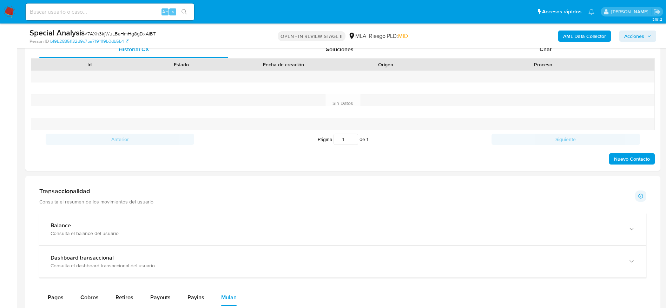
scroll to position [105, 0]
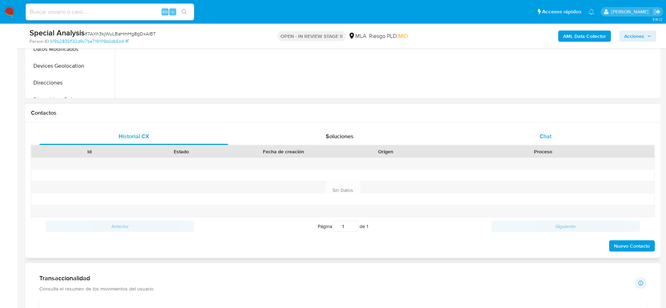
click at [558, 141] on div "Chat" at bounding box center [545, 136] width 189 height 17
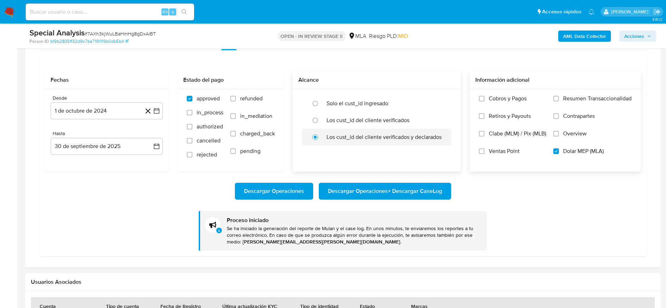
scroll to position [737, 0]
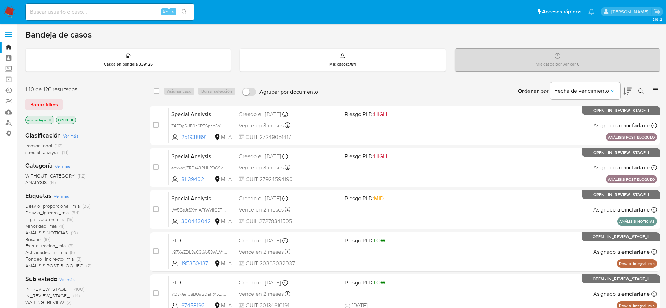
click at [131, 15] on input at bounding box center [110, 11] width 168 height 9
paste input "YMm7NaSPD0ZcxLUklw24AZrs"
type input "YMm7NaSPD0ZcxLUklw24AZrs"
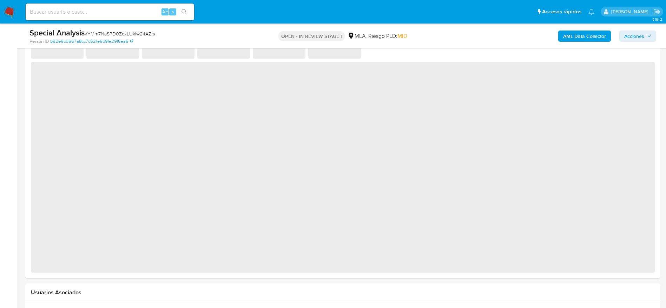
scroll to position [526, 0]
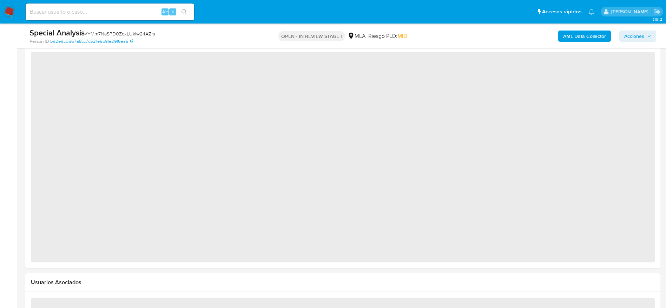
select select "10"
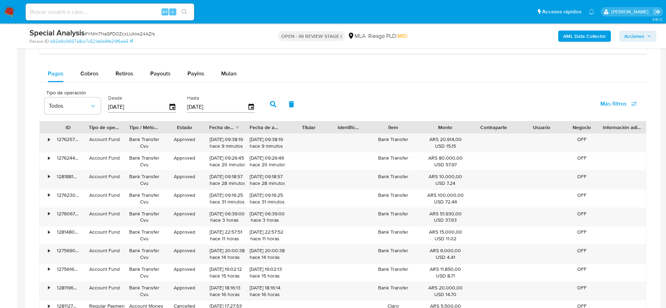
click at [228, 84] on div "Pagos Cobros Retiros Payouts Payins Mulan Tipo de operación Todos Desde [DATE] …" at bounding box center [342, 201] width 607 height 273
click at [223, 75] on span "Mulan" at bounding box center [228, 73] width 15 height 8
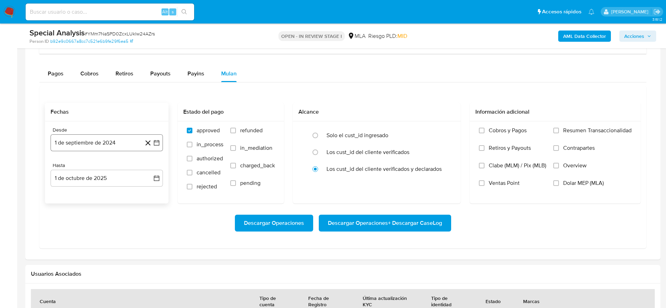
click at [69, 150] on button "1 de septiembre de 2024" at bounding box center [107, 142] width 112 height 17
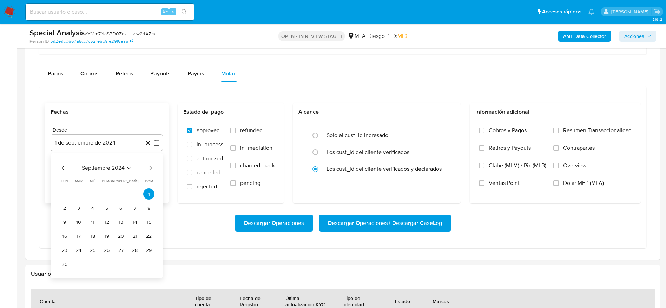
drag, startPoint x: 149, startPoint y: 166, endPoint x: 146, endPoint y: 168, distance: 3.8
click at [149, 166] on icon "Mes siguiente" at bounding box center [150, 168] width 8 height 8
click at [77, 193] on button "1" at bounding box center [78, 193] width 11 height 11
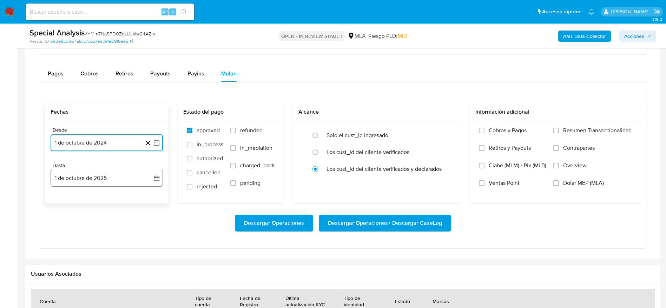
click at [84, 179] on button "1 de octubre de 2025" at bounding box center [107, 178] width 112 height 17
click at [61, 201] on icon "Mes anterior" at bounding box center [63, 203] width 8 height 8
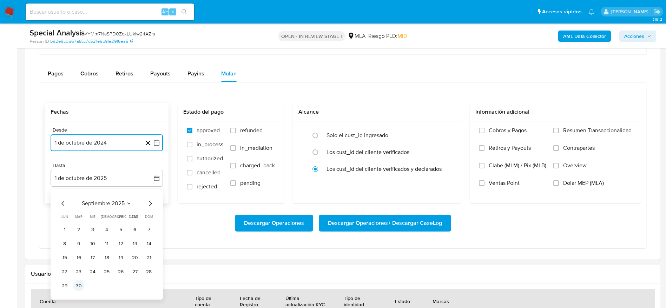
click at [80, 282] on button "30" at bounding box center [78, 285] width 11 height 11
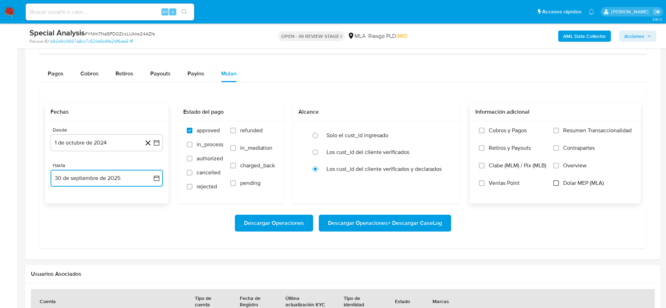
click at [555, 183] on input "Dolar MEP (MLA)" at bounding box center [556, 183] width 6 height 6
click at [390, 229] on span "Descargar Operaciones + Descargar CaseLog" at bounding box center [385, 222] width 114 height 15
